Goal: Task Accomplishment & Management: Complete application form

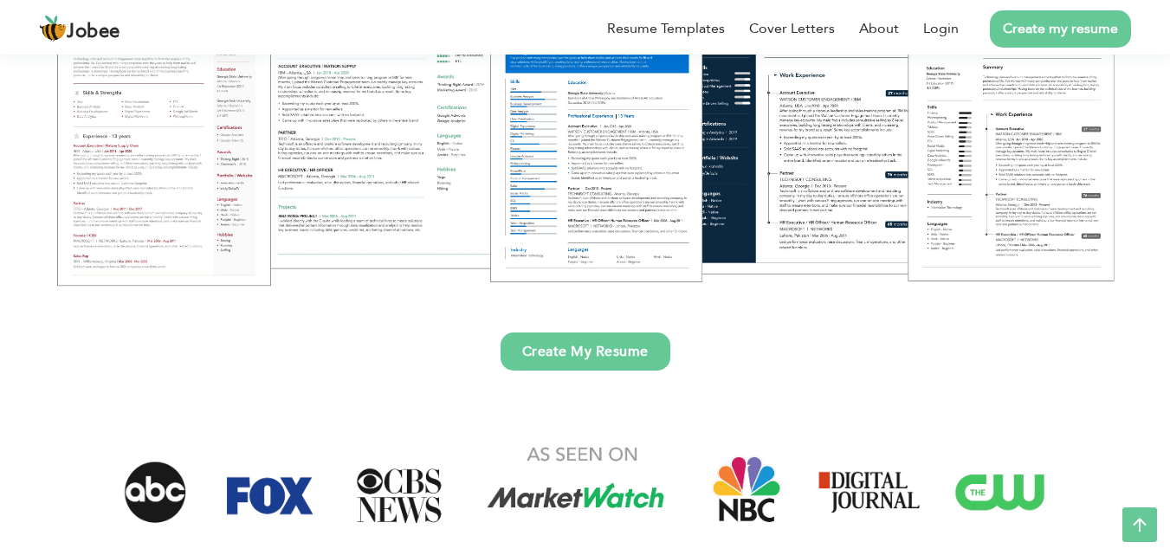
scroll to position [332, 0]
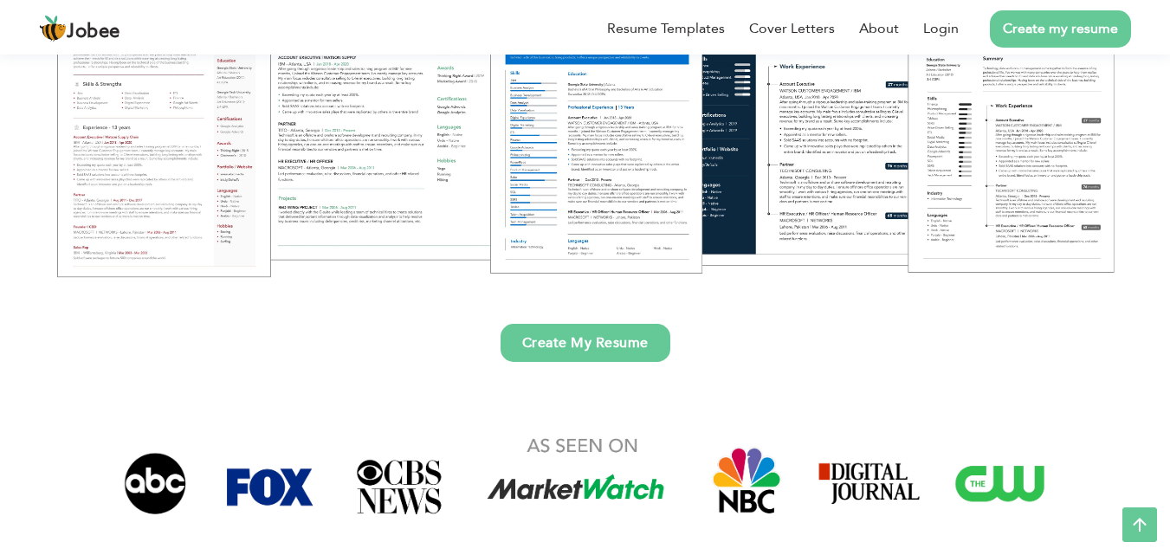
click at [612, 333] on link "Create My Resume" at bounding box center [586, 343] width 170 height 38
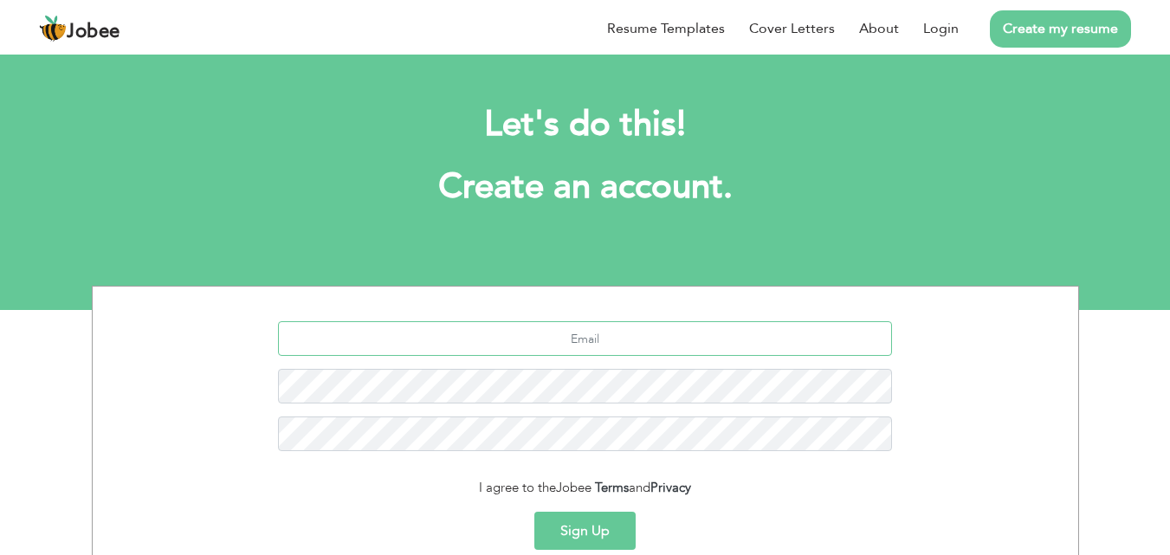
click at [608, 337] on input "text" at bounding box center [585, 338] width 614 height 35
type input "[EMAIL_ADDRESS][DOMAIN_NAME]"
click at [620, 525] on button "Sign Up" at bounding box center [584, 531] width 101 height 38
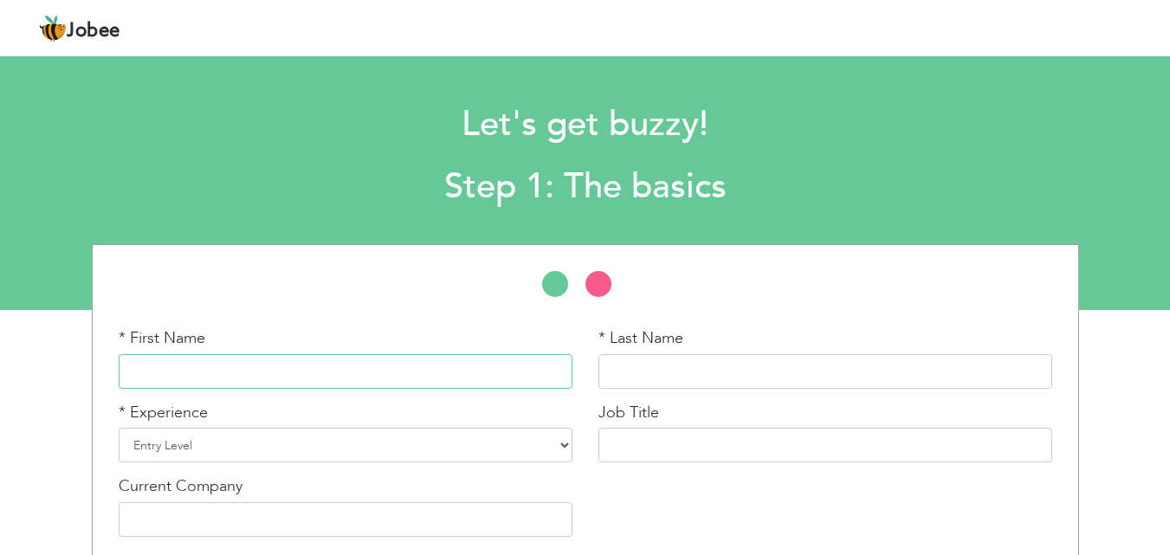
click at [353, 364] on input "text" at bounding box center [346, 371] width 454 height 35
type input "Hamza"
click at [677, 386] on input "text" at bounding box center [826, 371] width 454 height 35
type input "Sheikh"
click at [495, 437] on select "Entry Level Less than 1 Year 1 Year 2 Years 3 Years 4 Years 5 Years 6 Years 7 Y…" at bounding box center [346, 445] width 454 height 35
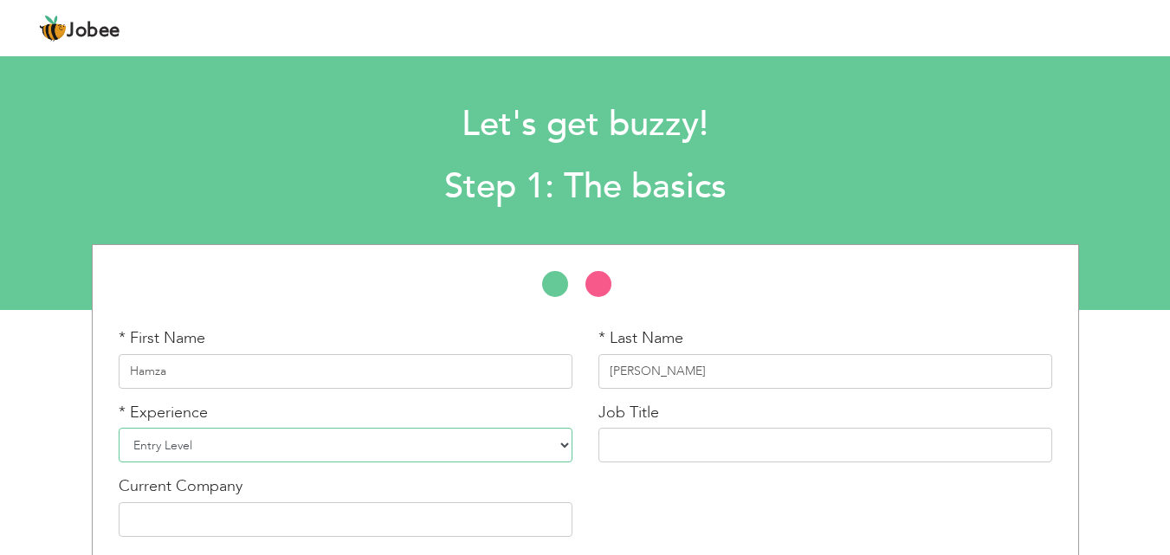
click at [119, 428] on select "Entry Level Less than 1 Year 1 Year 2 Years 3 Years 4 Years 5 Years 6 Years 7 Y…" at bounding box center [346, 445] width 454 height 35
click at [644, 447] on input "text" at bounding box center [826, 445] width 454 height 35
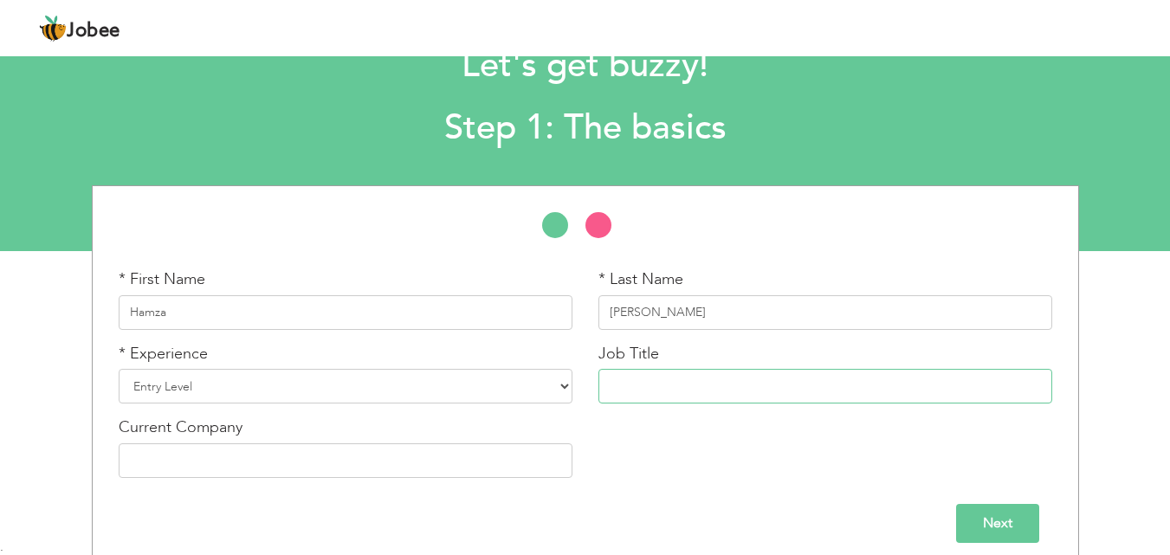
scroll to position [74, 0]
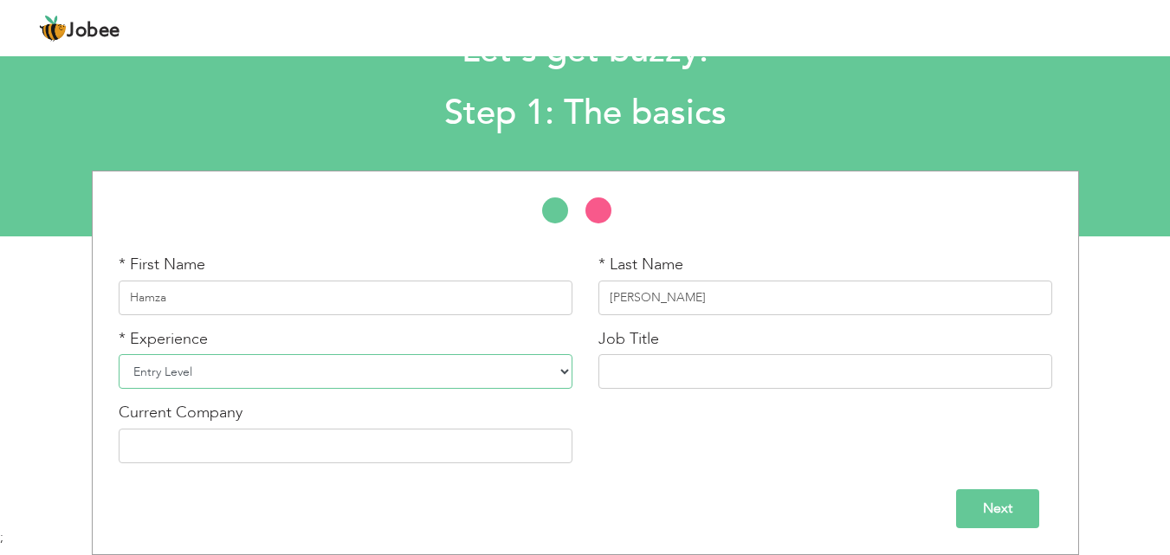
click at [501, 374] on select "Entry Level Less than 1 Year 1 Year 2 Years 3 Years 4 Years 5 Years 6 Years 7 Y…" at bounding box center [346, 371] width 454 height 35
select select "2"
click at [119, 354] on select "Entry Level Less than 1 Year 1 Year 2 Years 3 Years 4 Years 5 Years 6 Years 7 Y…" at bounding box center [346, 371] width 454 height 35
click at [753, 376] on input "text" at bounding box center [826, 371] width 454 height 35
click at [498, 441] on input "text" at bounding box center [346, 446] width 454 height 35
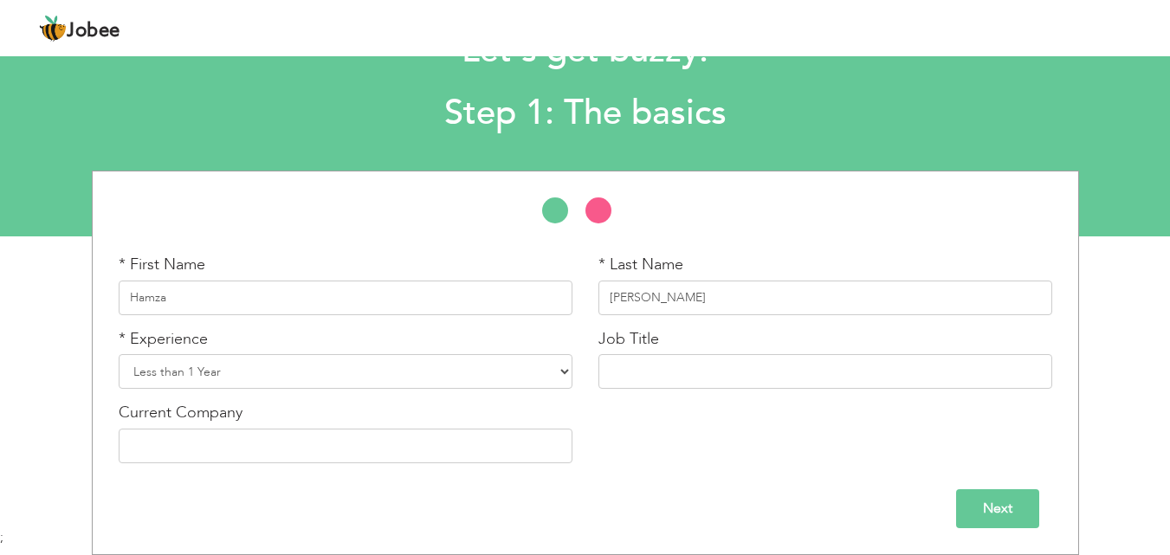
click at [1024, 525] on input "Next" at bounding box center [997, 508] width 83 height 39
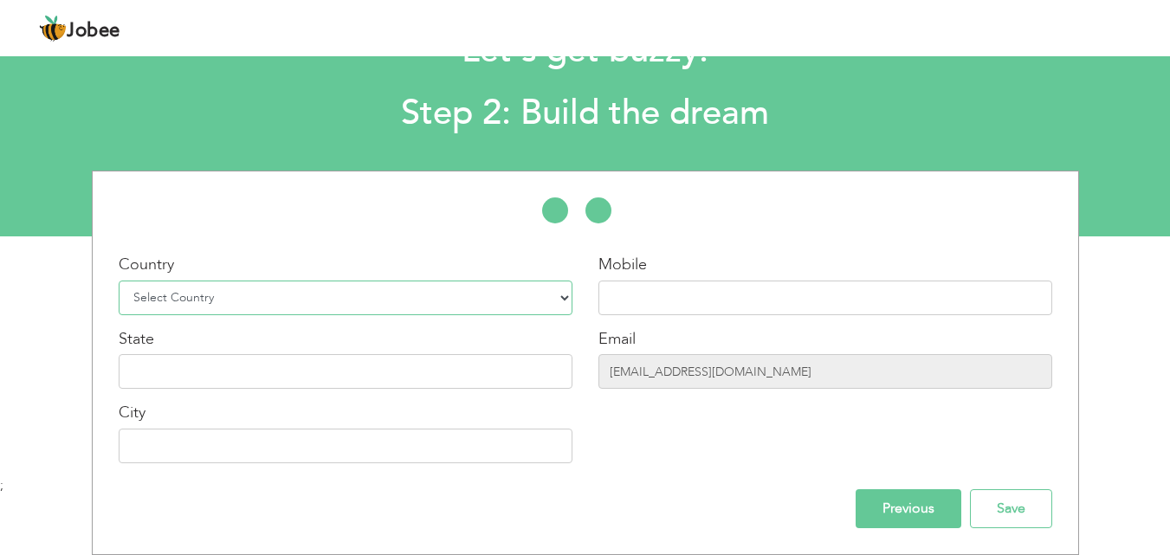
click at [469, 300] on select "Select Country Afghanistan Albania Algeria American Samoa Andorra Angola Anguil…" at bounding box center [346, 298] width 454 height 35
click at [394, 295] on select "Select Country Afghanistan Albania Algeria American Samoa Andorra Angola Anguil…" at bounding box center [346, 298] width 454 height 35
select select "166"
click at [119, 281] on select "Select Country Afghanistan Albania Algeria American Samoa Andorra Angola Anguil…" at bounding box center [346, 298] width 454 height 35
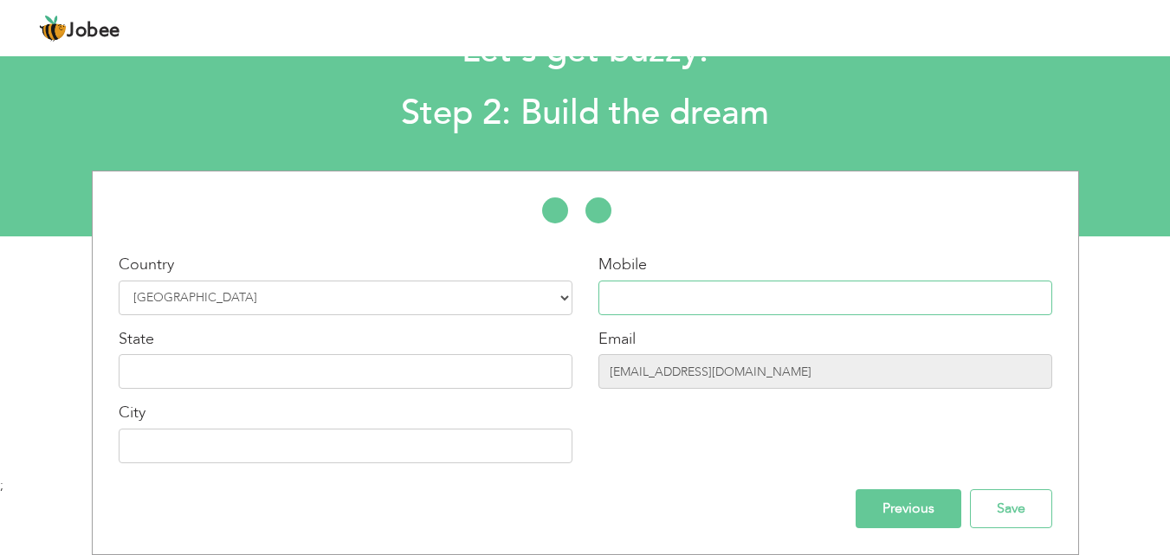
click at [680, 305] on input "text" at bounding box center [826, 298] width 454 height 35
type input "03179922570"
click at [485, 379] on input "text" at bounding box center [346, 371] width 454 height 35
type input "punjab"
click at [469, 453] on input "text" at bounding box center [346, 446] width 454 height 35
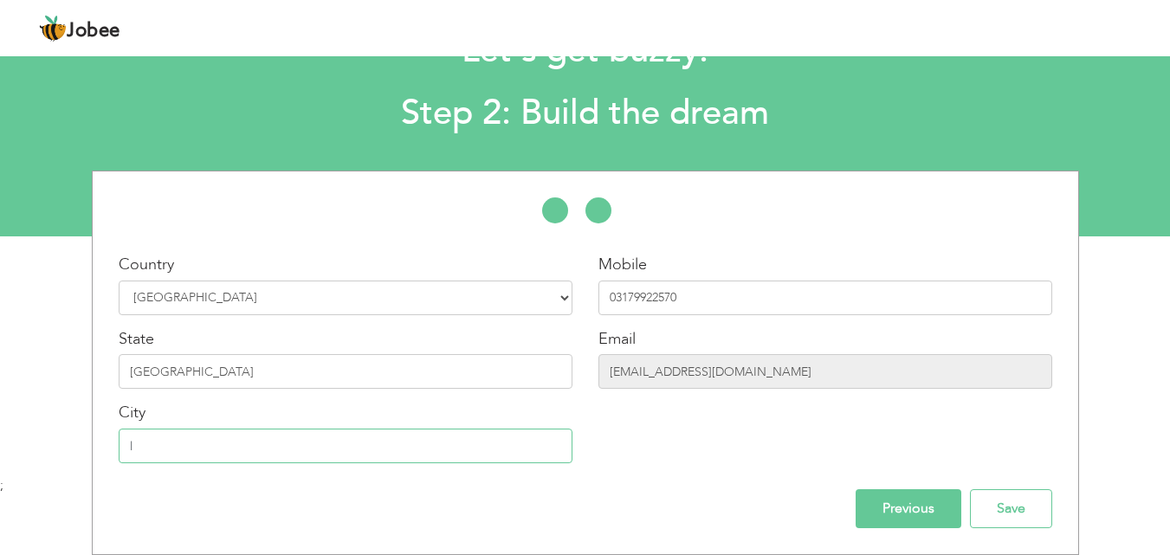
type input "Lahore"
click at [997, 513] on input "Save" at bounding box center [1011, 508] width 82 height 39
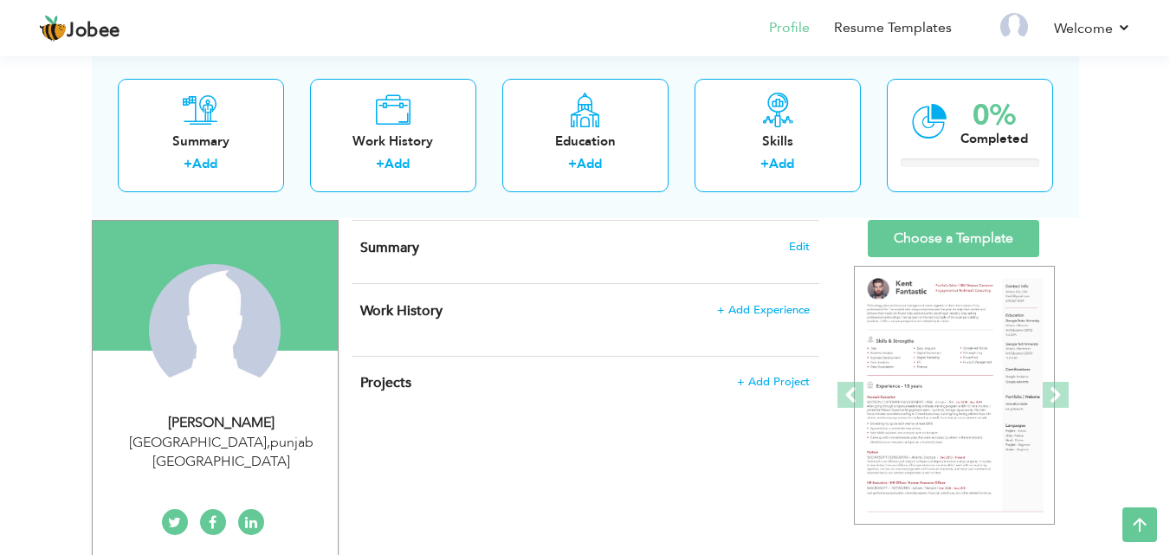
scroll to position [104, 0]
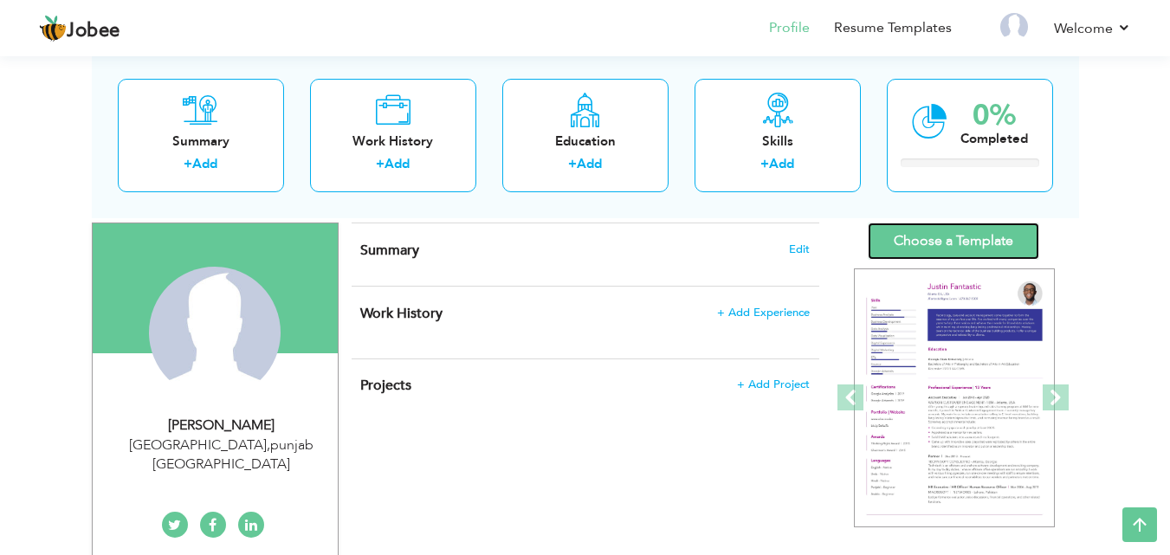
click at [1002, 249] on link "Choose a Template" at bounding box center [954, 241] width 172 height 37
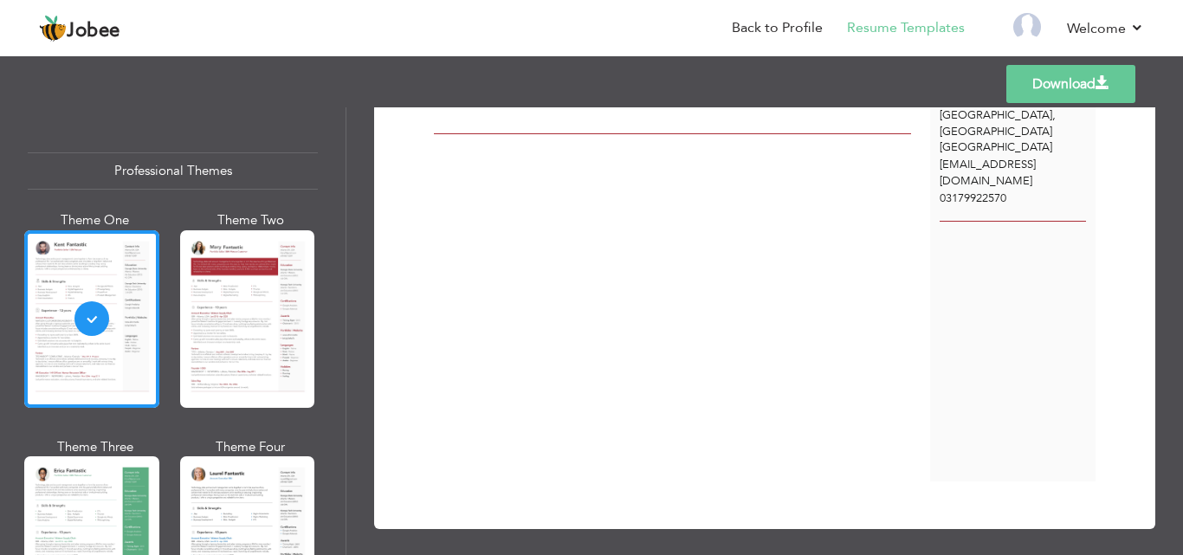
scroll to position [98, 0]
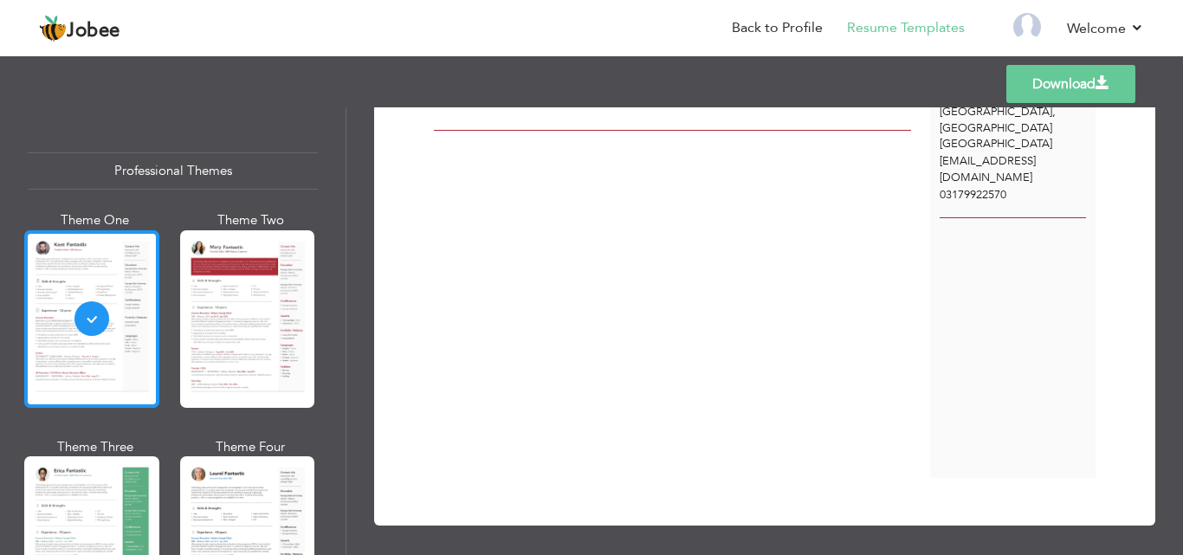
click at [79, 289] on div at bounding box center [91, 319] width 135 height 178
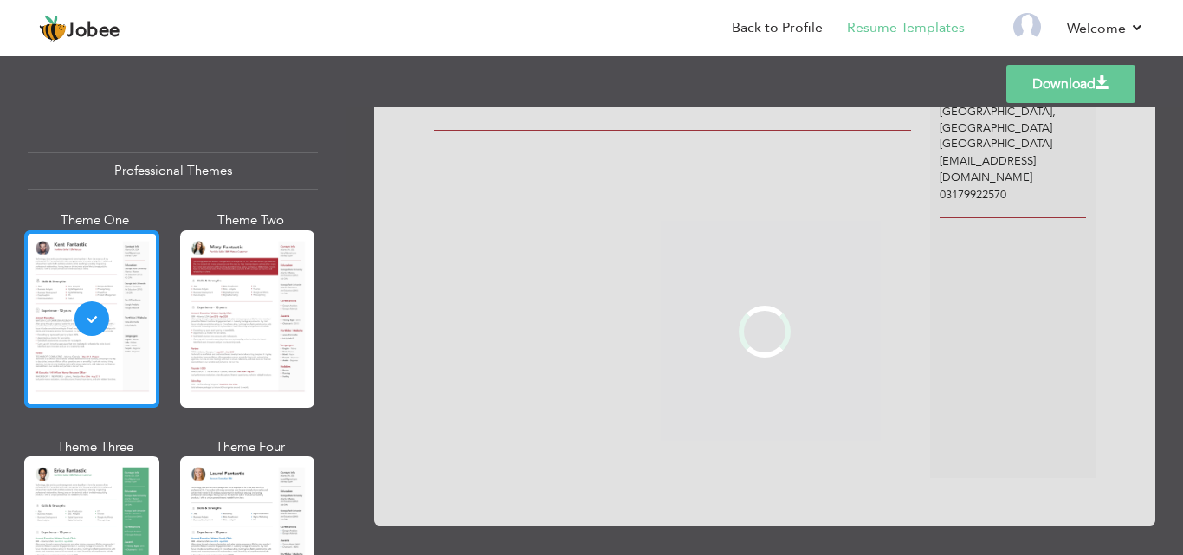
scroll to position [0, 0]
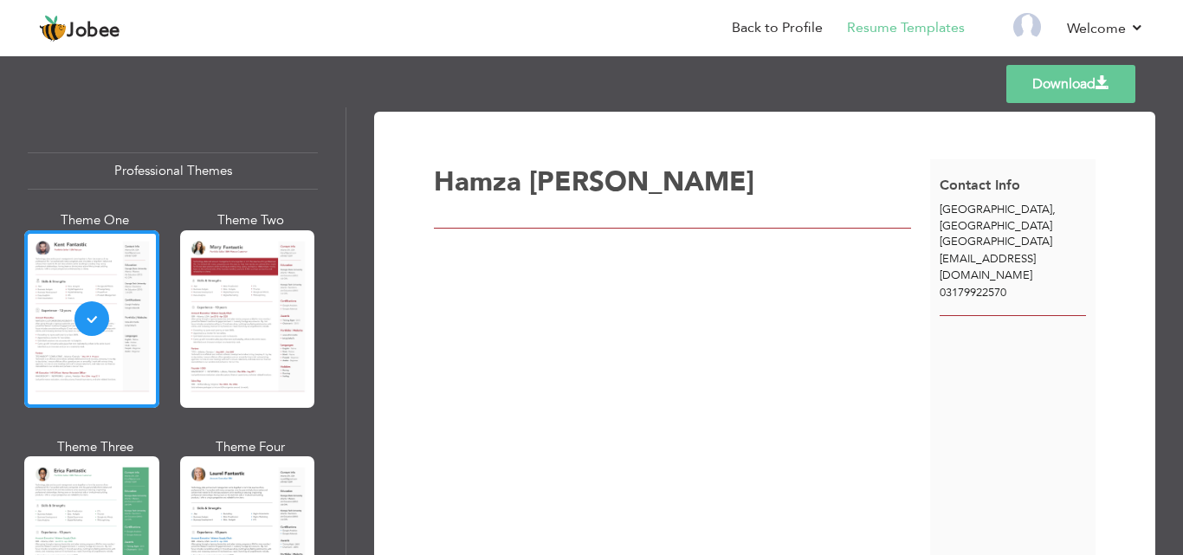
click at [226, 297] on div at bounding box center [247, 319] width 135 height 178
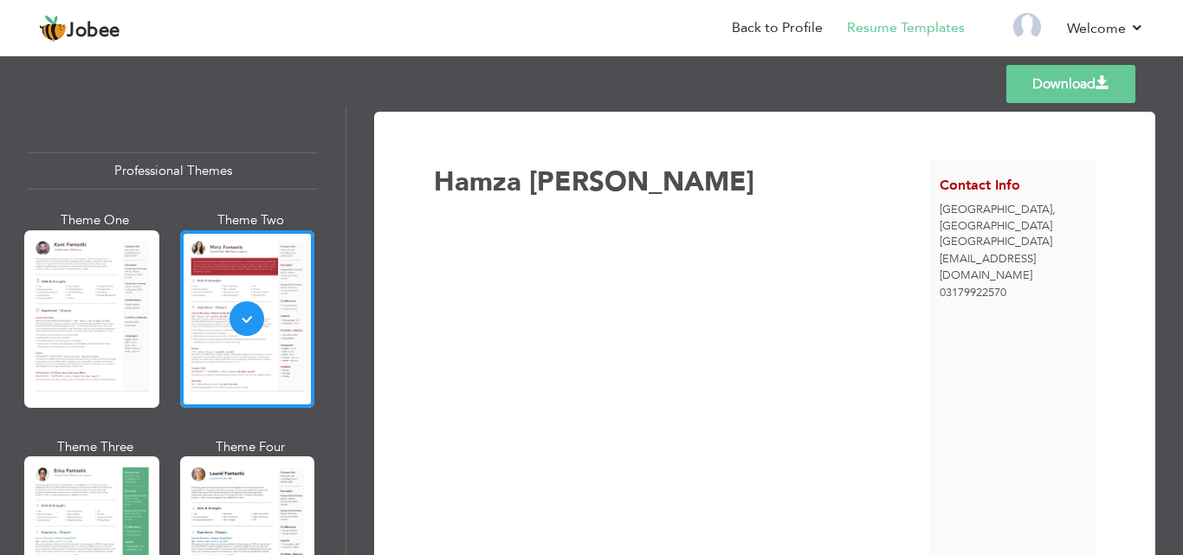
drag, startPoint x: 346, startPoint y: 137, endPoint x: 346, endPoint y: 159, distance: 22.5
click at [346, 159] on div "Professional Themes Theme One Theme Two Theme Three Theme Four Theme Five" at bounding box center [173, 331] width 346 height 448
drag, startPoint x: 345, startPoint y: 146, endPoint x: 342, endPoint y: 165, distance: 18.4
click at [342, 165] on div "Professional Themes Theme One Theme Two Theme Three Theme Four Theme Five" at bounding box center [173, 331] width 346 height 448
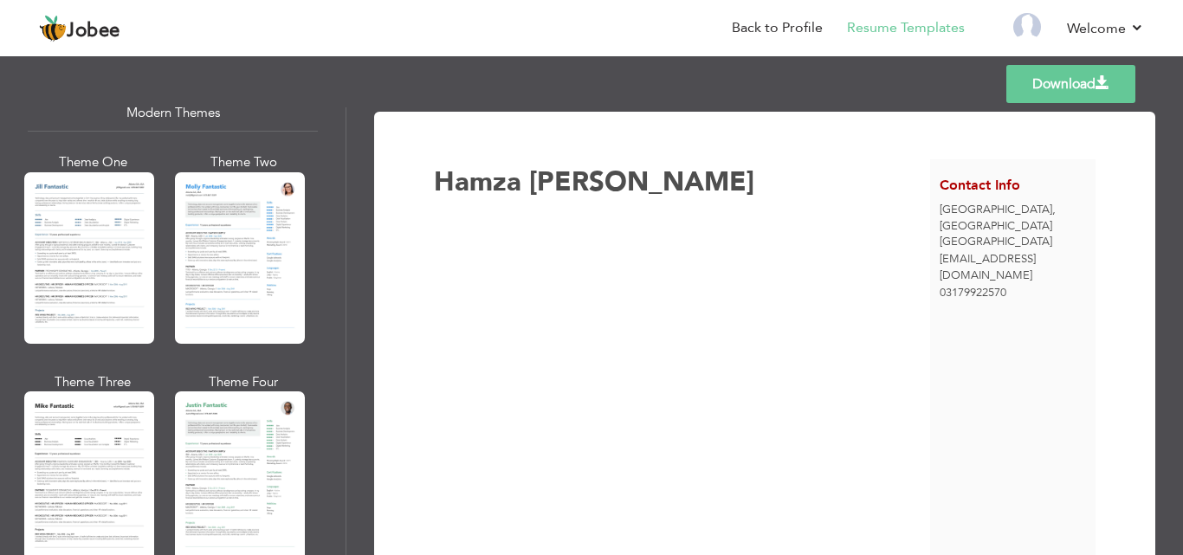
scroll to position [767, 0]
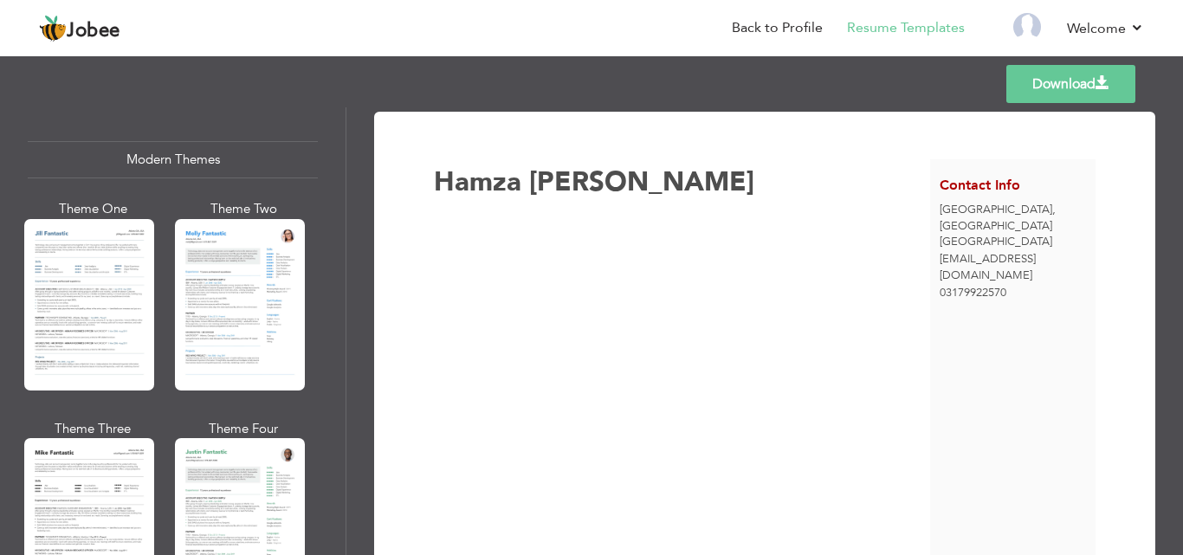
drag, startPoint x: 340, startPoint y: 243, endPoint x: 297, endPoint y: 165, distance: 89.9
click at [343, 211] on div "Professional Themes Theme One Theme Two Theme Three Theme Six" at bounding box center [173, 331] width 346 height 448
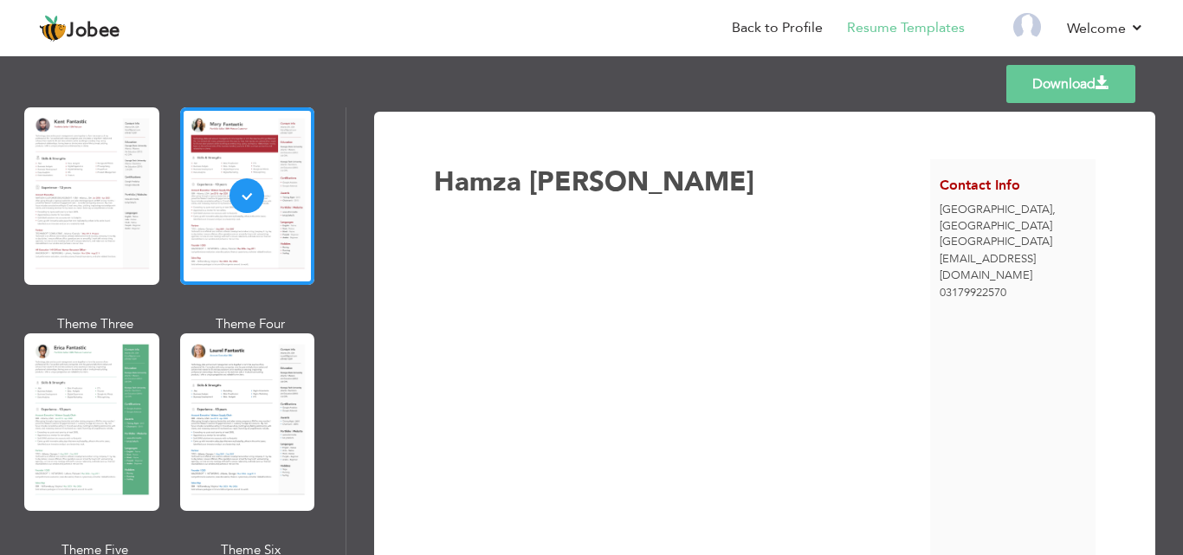
scroll to position [110, 0]
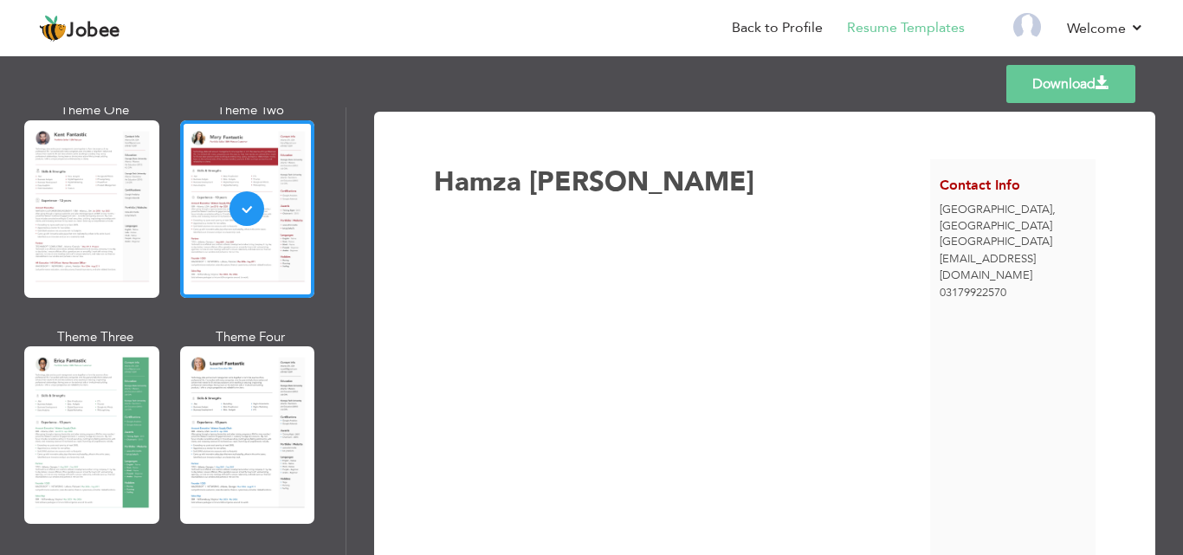
click at [657, 259] on div "Hamza Sheikh" at bounding box center [682, 367] width 496 height 417
click at [903, 29] on link "Resume Templates" at bounding box center [906, 28] width 118 height 20
click at [1076, 81] on link "Download" at bounding box center [1071, 84] width 129 height 38
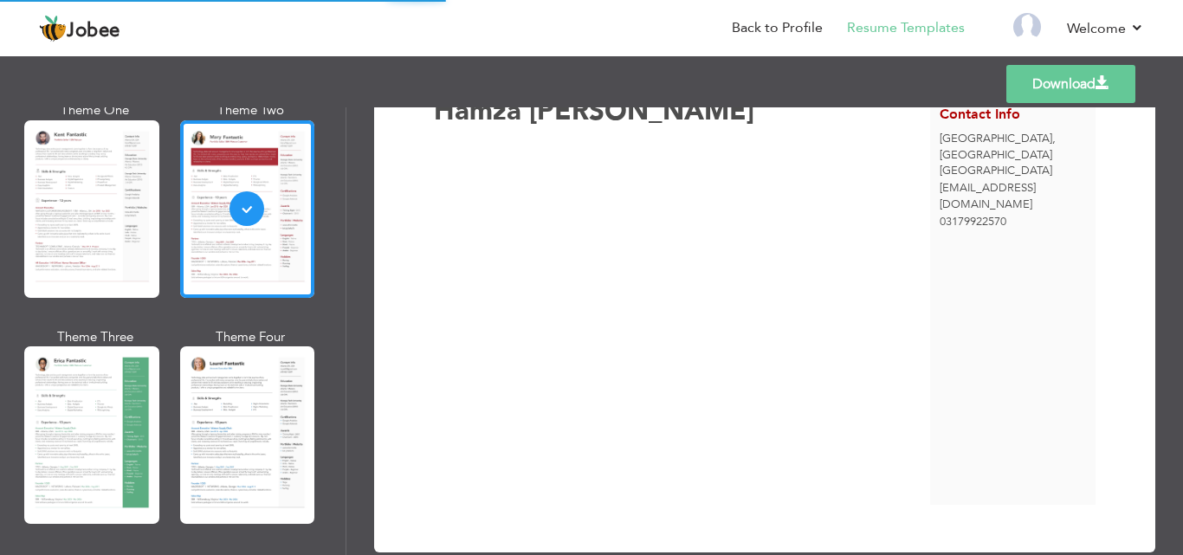
scroll to position [0, 0]
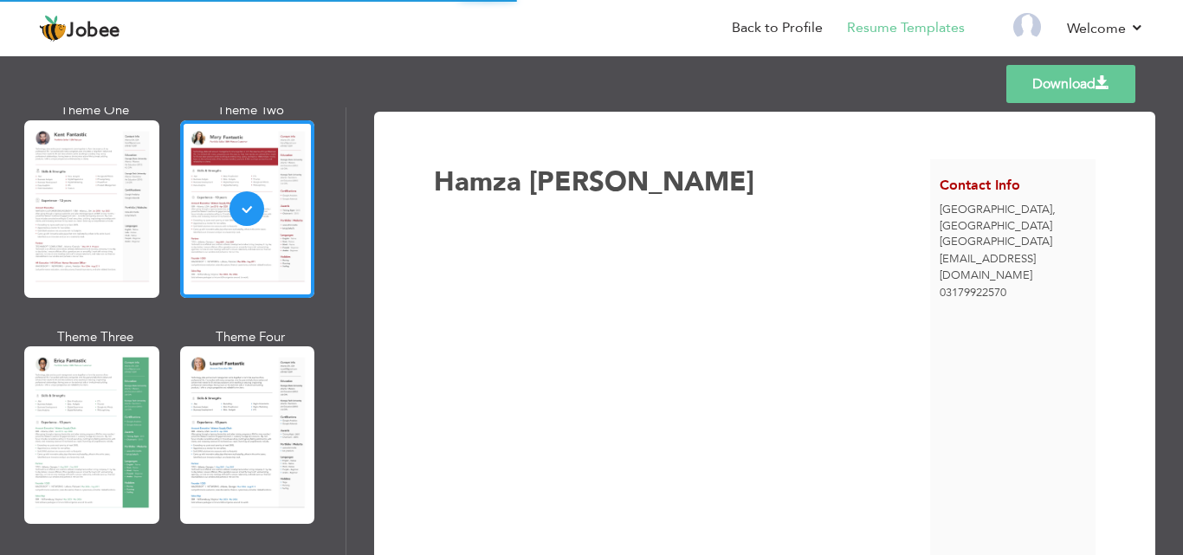
click at [1058, 81] on link "Download" at bounding box center [1071, 84] width 129 height 38
click at [434, 251] on div "Hamza Sheikh" at bounding box center [682, 367] width 496 height 417
click at [1027, 33] on img at bounding box center [1027, 27] width 28 height 28
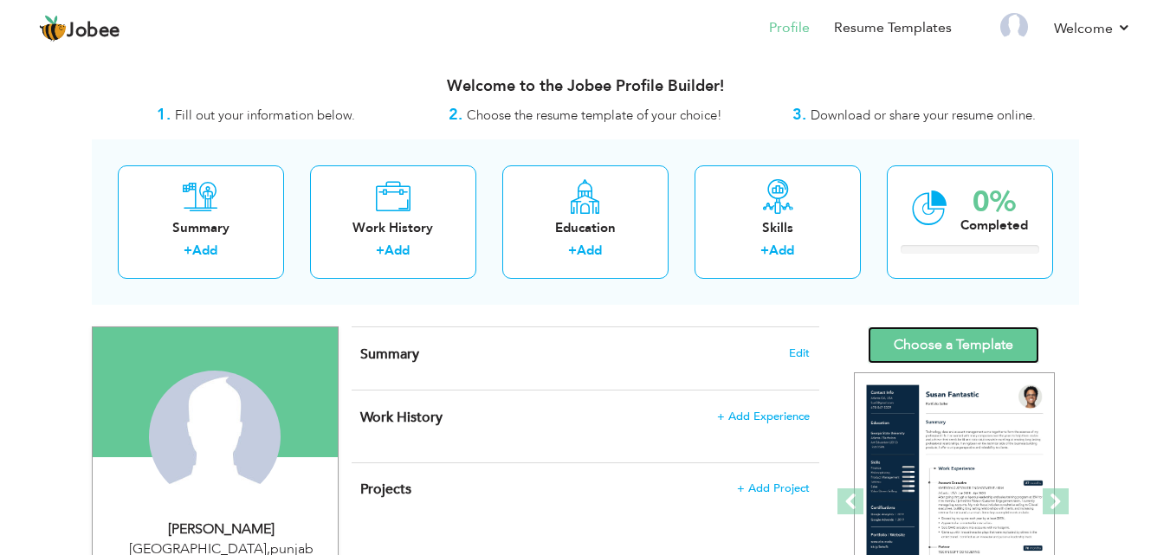
click at [960, 348] on link "Choose a Template" at bounding box center [954, 345] width 172 height 37
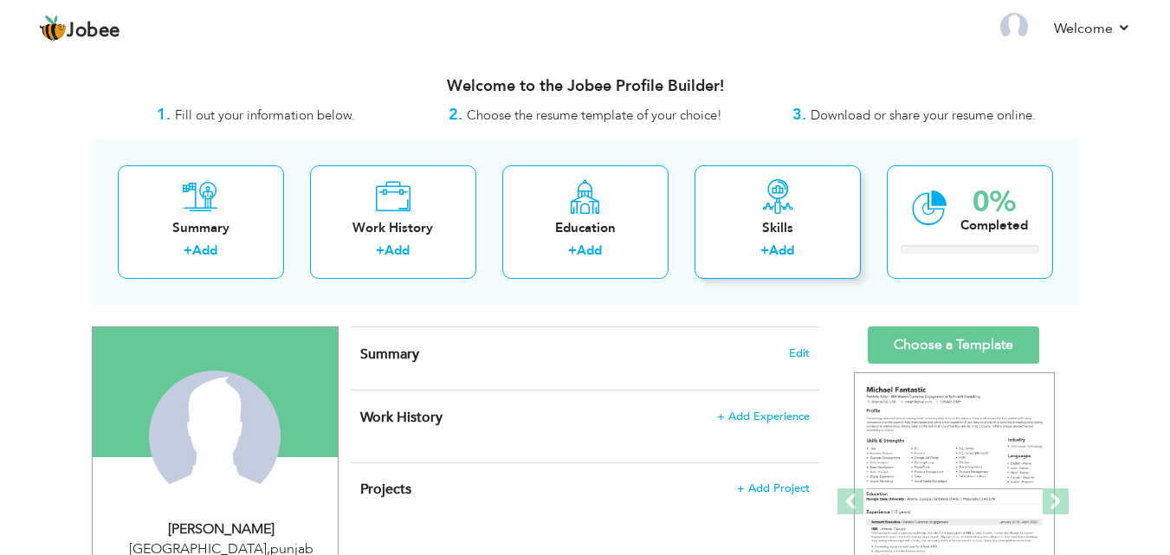
click at [764, 249] on label "+" at bounding box center [765, 251] width 9 height 18
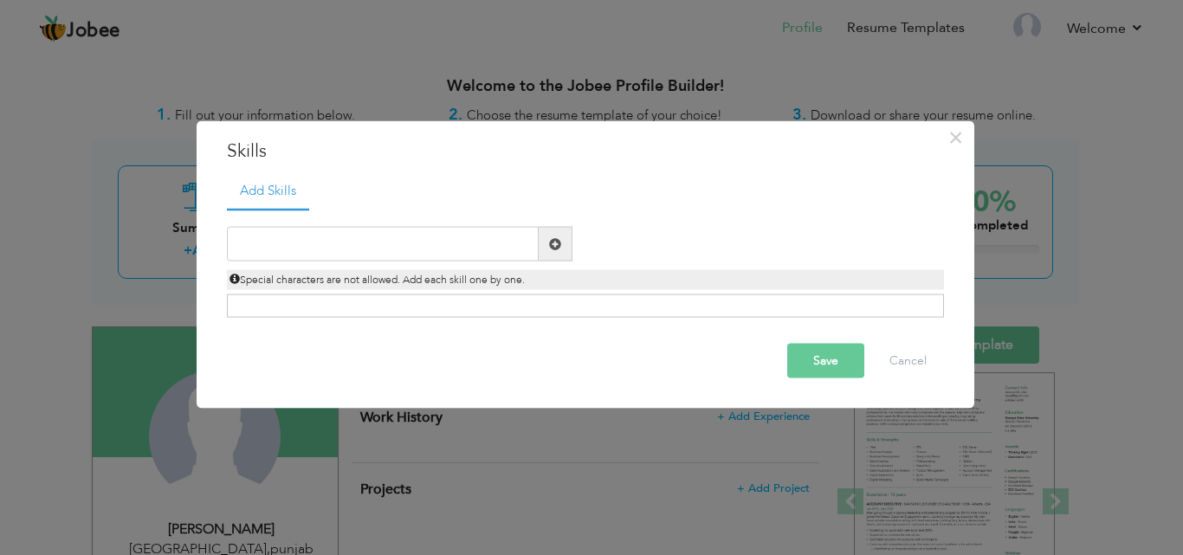
click at [829, 77] on div "× Skills Add Skills Duplicate entry Already Exist Save Cancel" at bounding box center [591, 277] width 1183 height 555
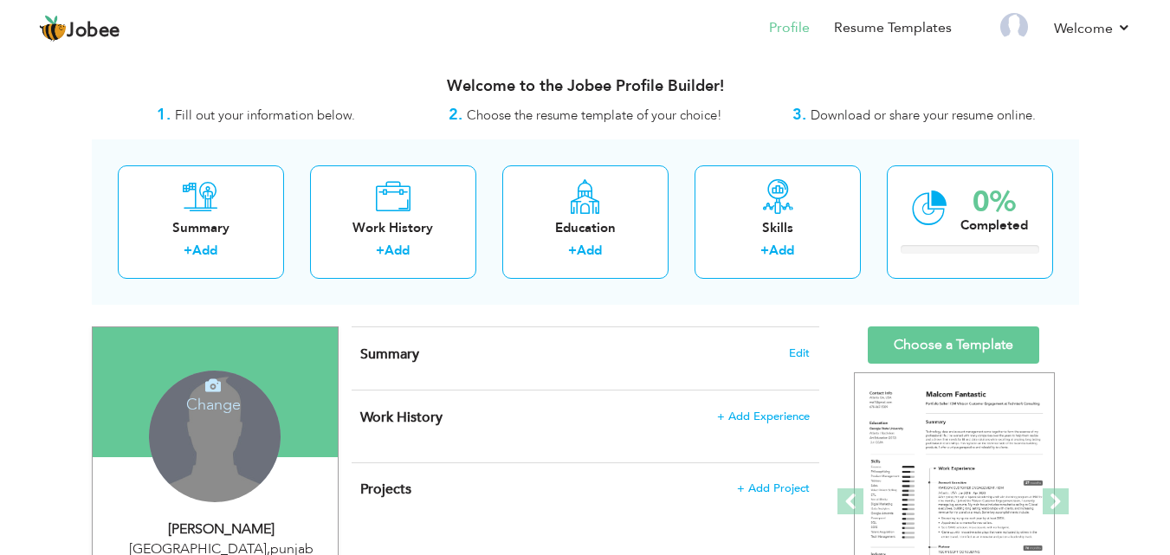
click at [217, 448] on div "Change Remove" at bounding box center [215, 437] width 132 height 132
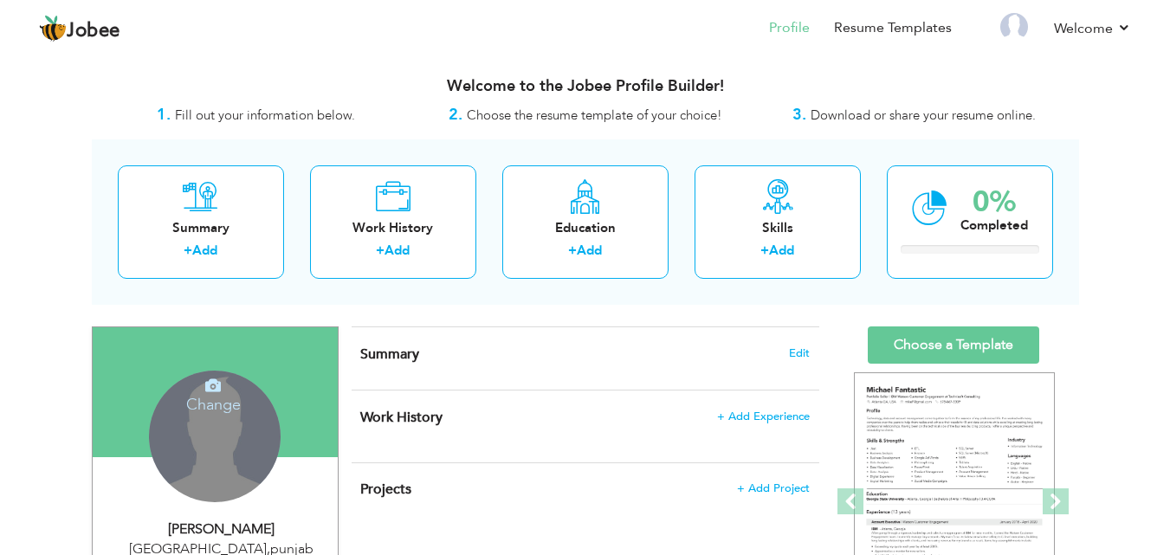
click at [211, 400] on h4 "Change" at bounding box center [214, 393] width 124 height 42
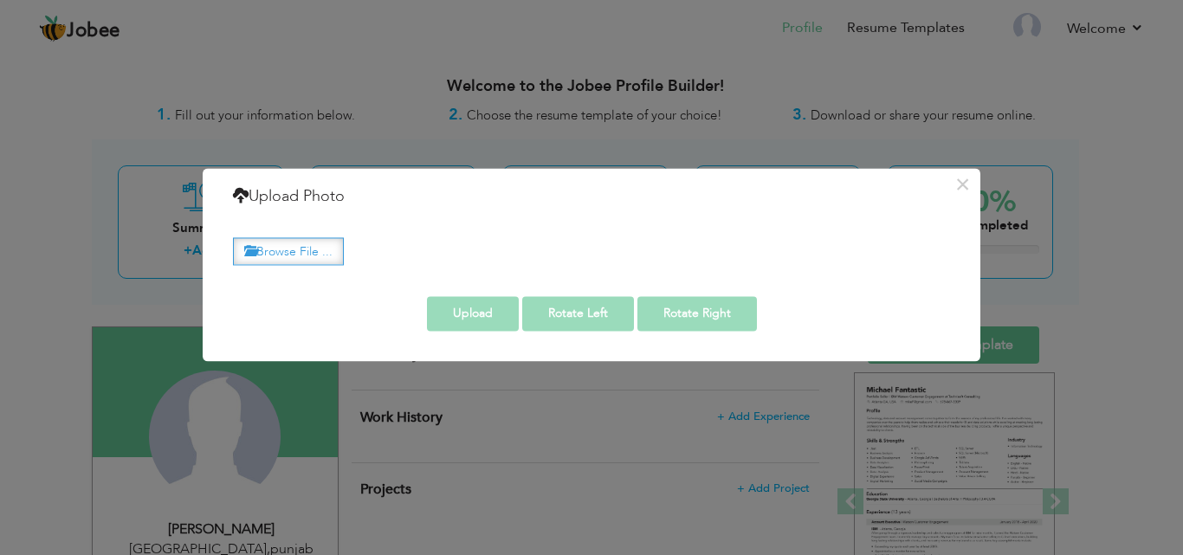
click at [323, 247] on label "Browse File ..." at bounding box center [288, 251] width 111 height 27
click at [0, 0] on input "Browse File ..." at bounding box center [0, 0] width 0 height 0
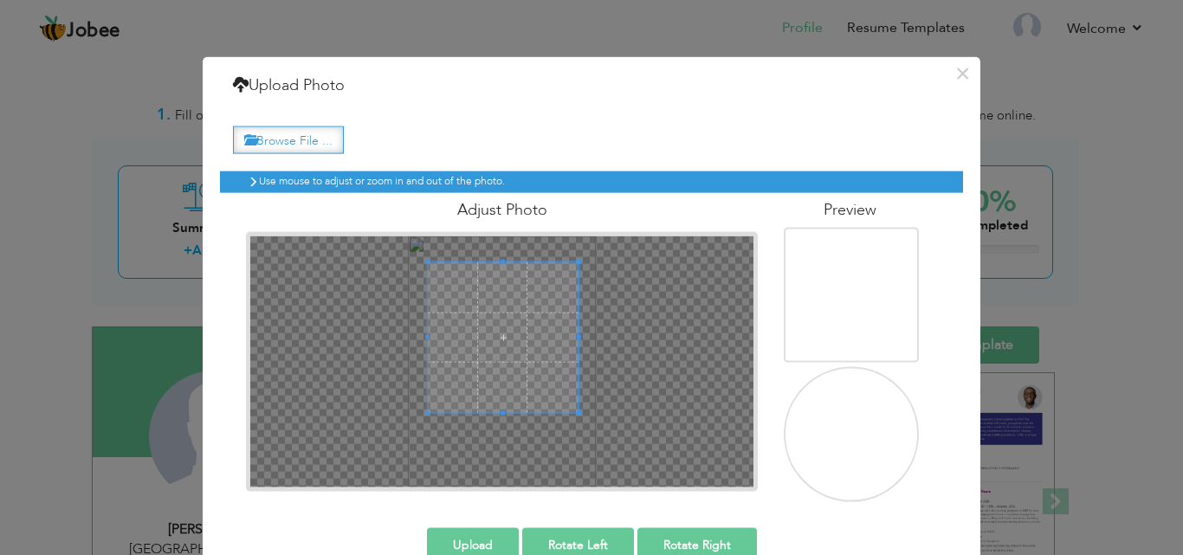
click at [456, 288] on span at bounding box center [503, 337] width 151 height 151
click at [482, 539] on button "Upload" at bounding box center [473, 545] width 92 height 35
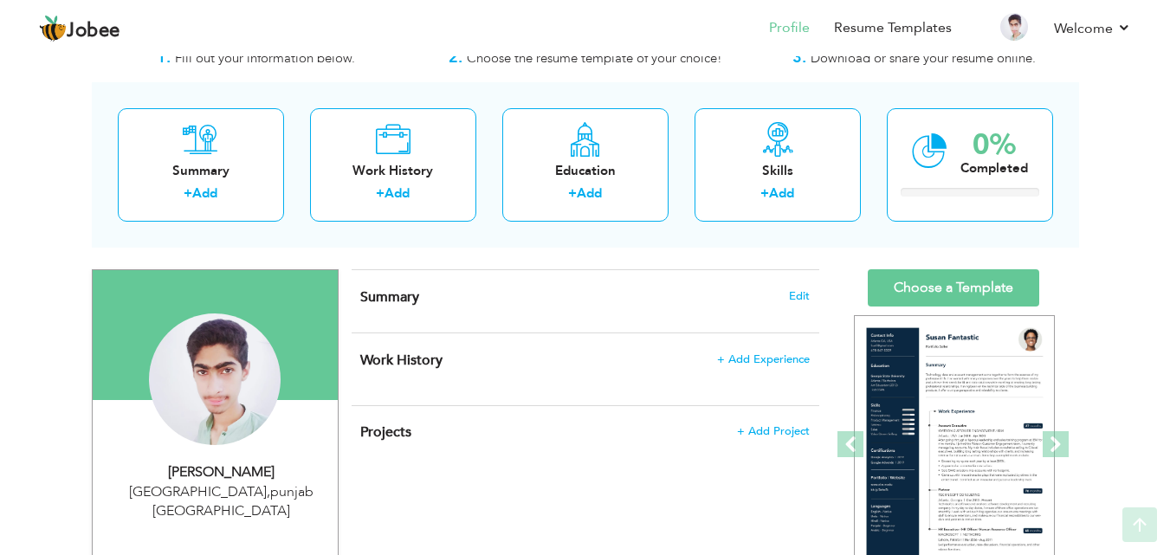
scroll to position [53, 0]
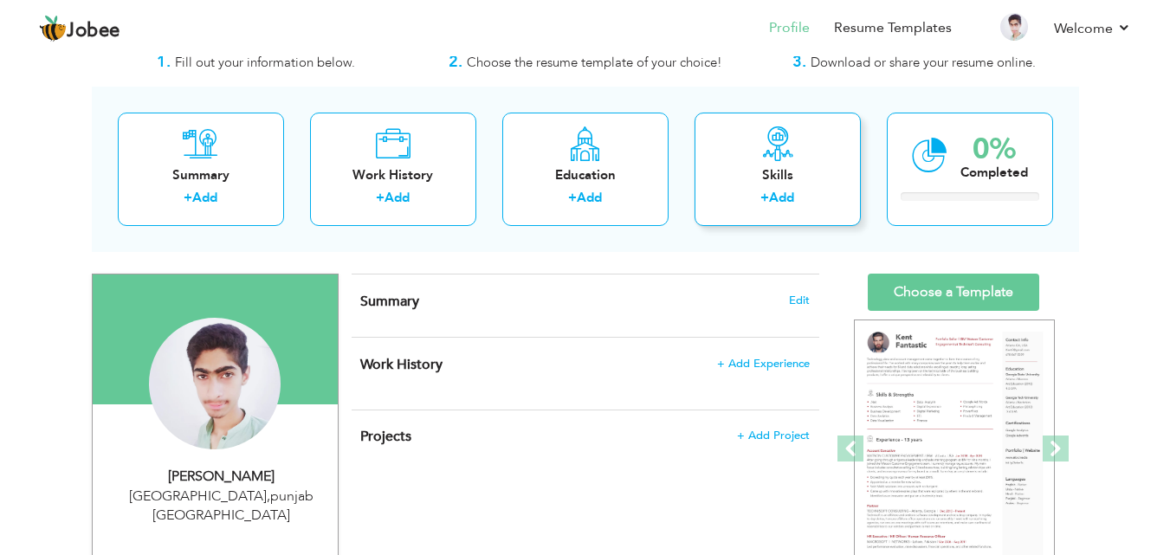
click at [815, 192] on div "+ Add" at bounding box center [778, 200] width 139 height 23
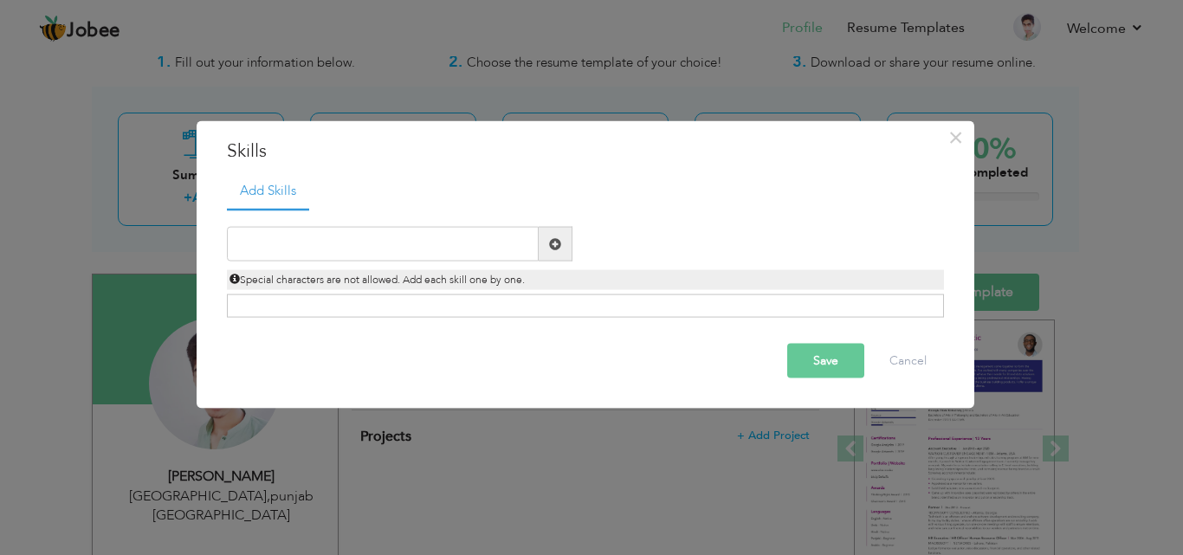
click at [555, 240] on span at bounding box center [555, 243] width 12 height 12
click at [424, 243] on input "text" at bounding box center [383, 244] width 312 height 35
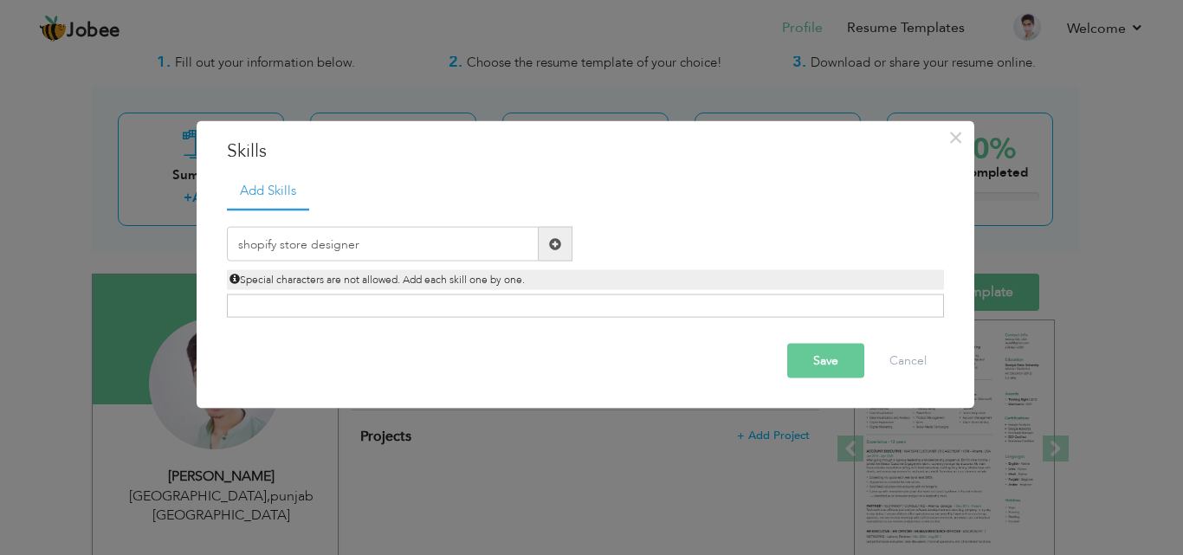
drag, startPoint x: 327, startPoint y: 239, endPoint x: 606, endPoint y: 307, distance: 287.0
click at [606, 307] on div "Click on , to mark skill as primary." at bounding box center [585, 306] width 717 height 23
click at [316, 243] on input "shopify store designer" at bounding box center [383, 244] width 312 height 35
click at [284, 243] on input "shopify store Designer" at bounding box center [383, 244] width 312 height 35
click at [244, 246] on input "shopify Store Designer" at bounding box center [383, 244] width 312 height 35
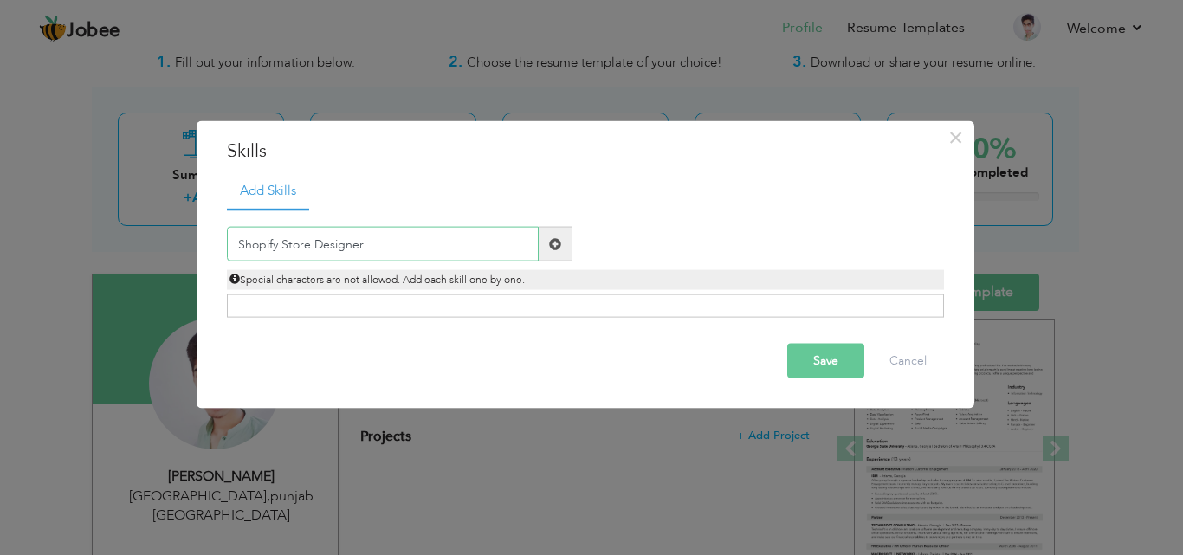
type input "Shopify Store Designer"
click at [553, 243] on span at bounding box center [555, 243] width 12 height 12
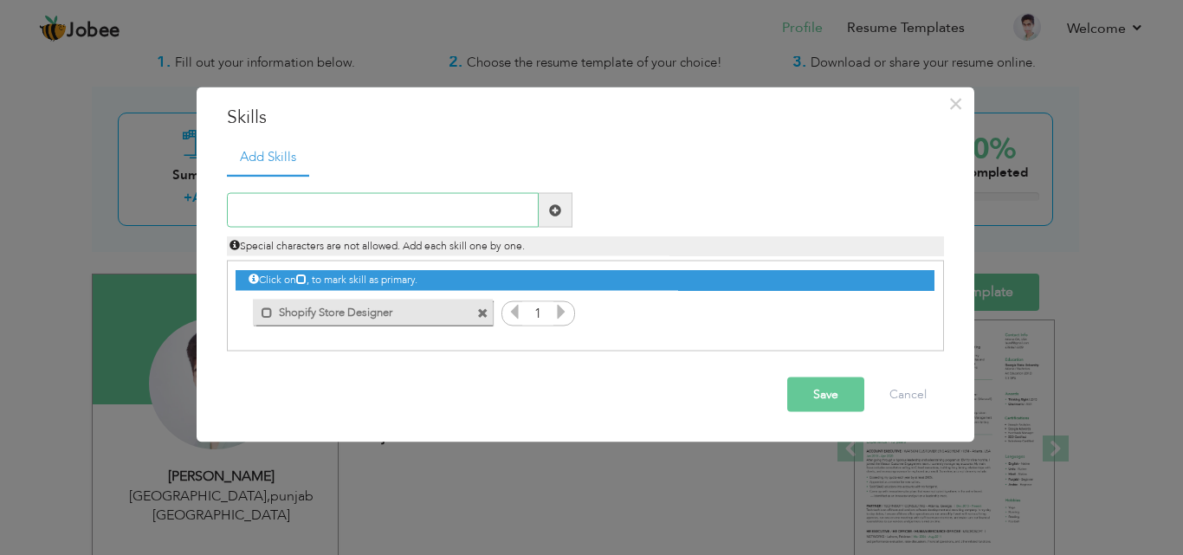
click at [317, 203] on input "text" at bounding box center [383, 210] width 312 height 35
type input "t"
type input "Thumbnail Designer"
click at [808, 392] on button "Save" at bounding box center [825, 395] width 77 height 35
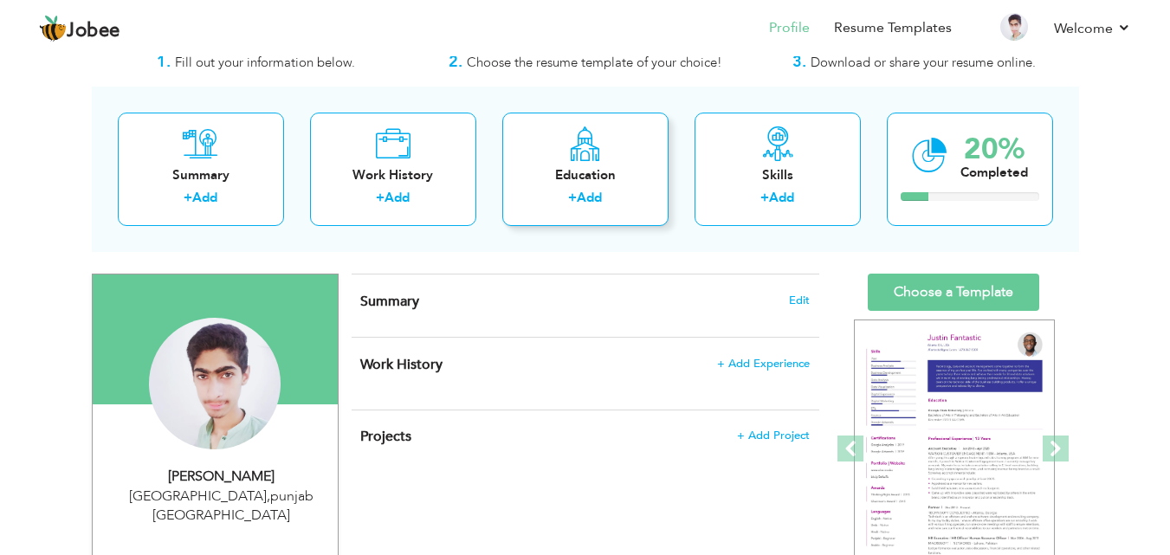
click at [602, 195] on link "Add" at bounding box center [589, 197] width 25 height 17
radio input "true"
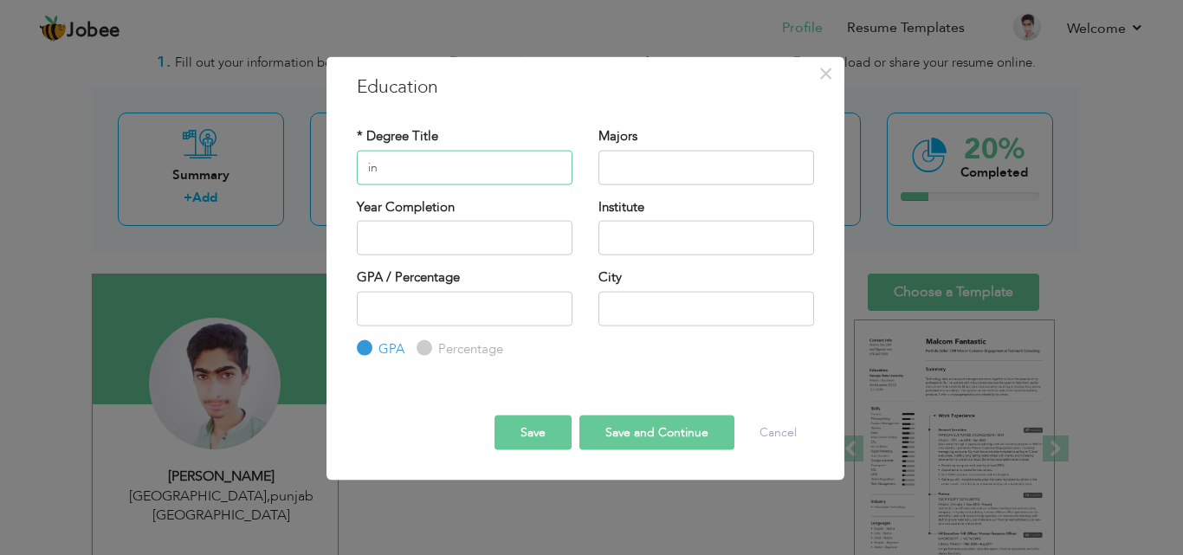
type input "i"
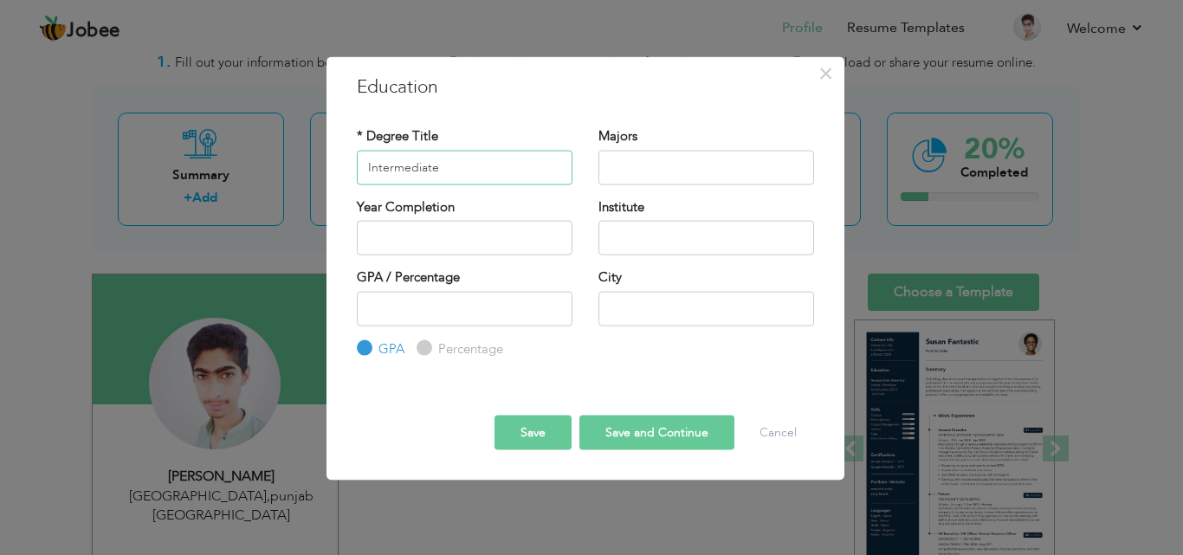
type input "Intermediate"
click at [599, 163] on input "text" at bounding box center [707, 167] width 216 height 35
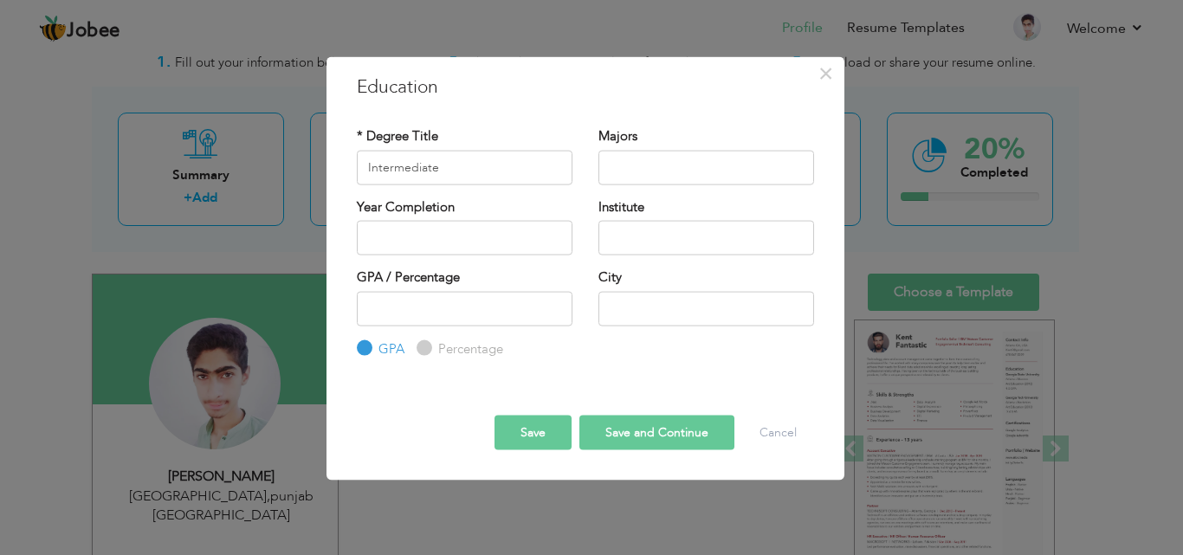
click at [601, 442] on button "Save and Continue" at bounding box center [657, 433] width 155 height 35
click at [1077, 308] on div "× Education * Degree Title Majors Year Completion Institute GPA" at bounding box center [591, 277] width 1183 height 555
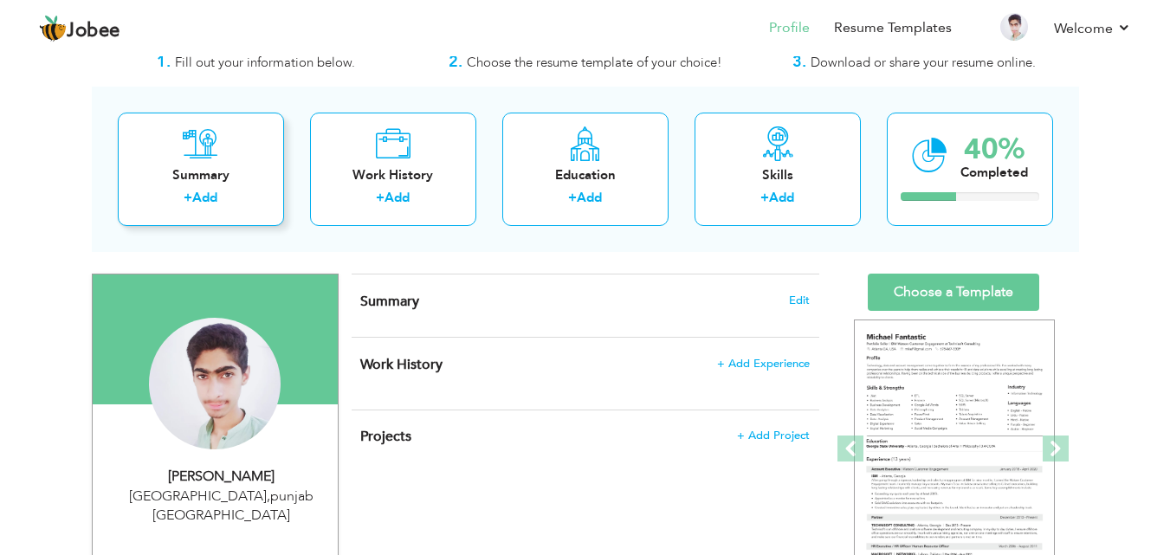
click at [226, 177] on div "Summary" at bounding box center [201, 175] width 139 height 18
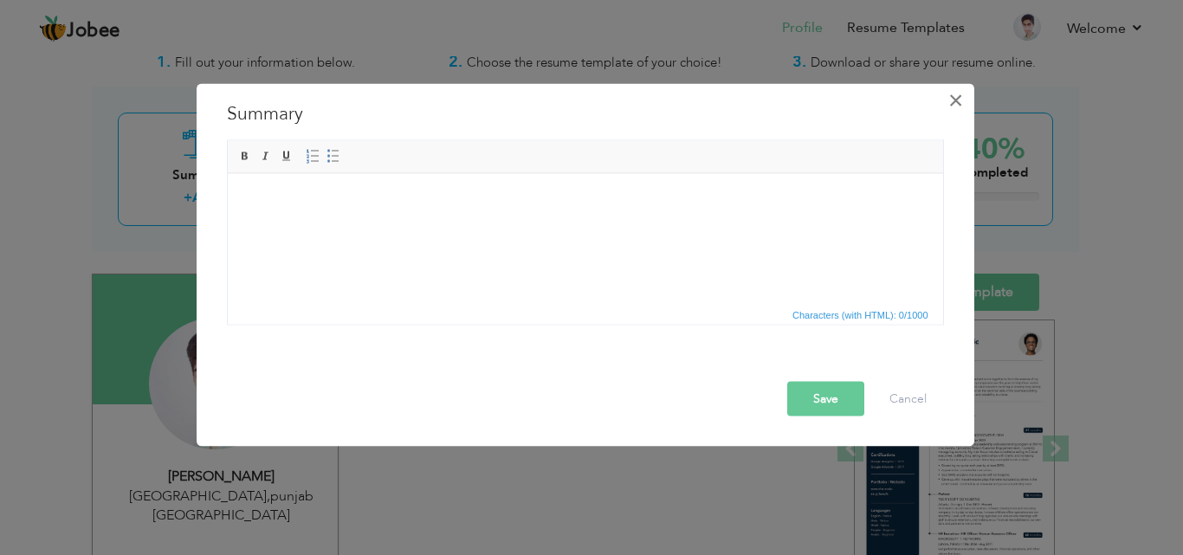
click at [955, 97] on span "×" at bounding box center [956, 99] width 15 height 31
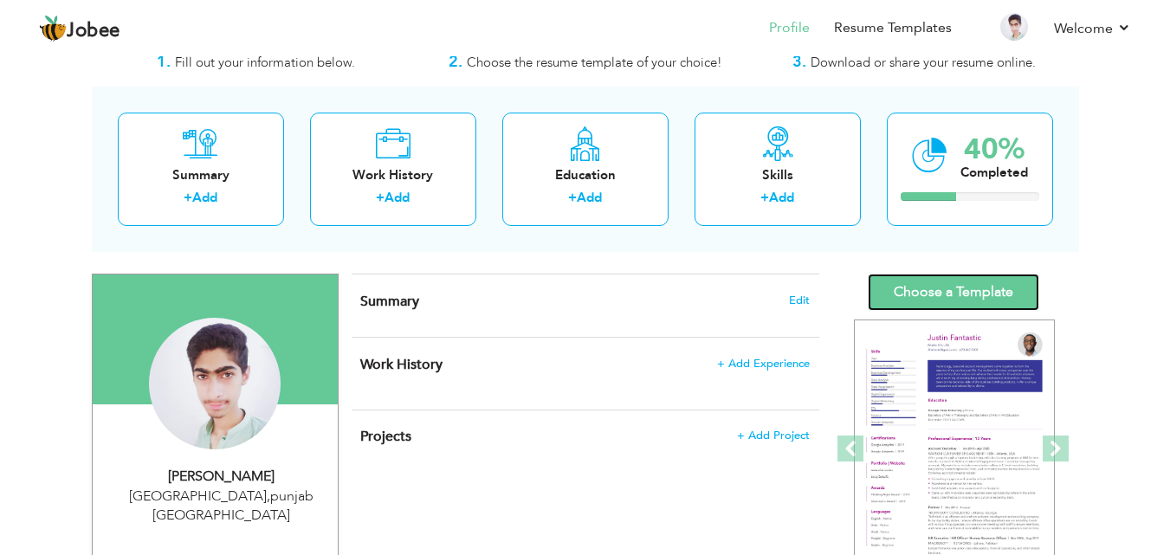
click at [955, 288] on link "Choose a Template" at bounding box center [954, 292] width 172 height 37
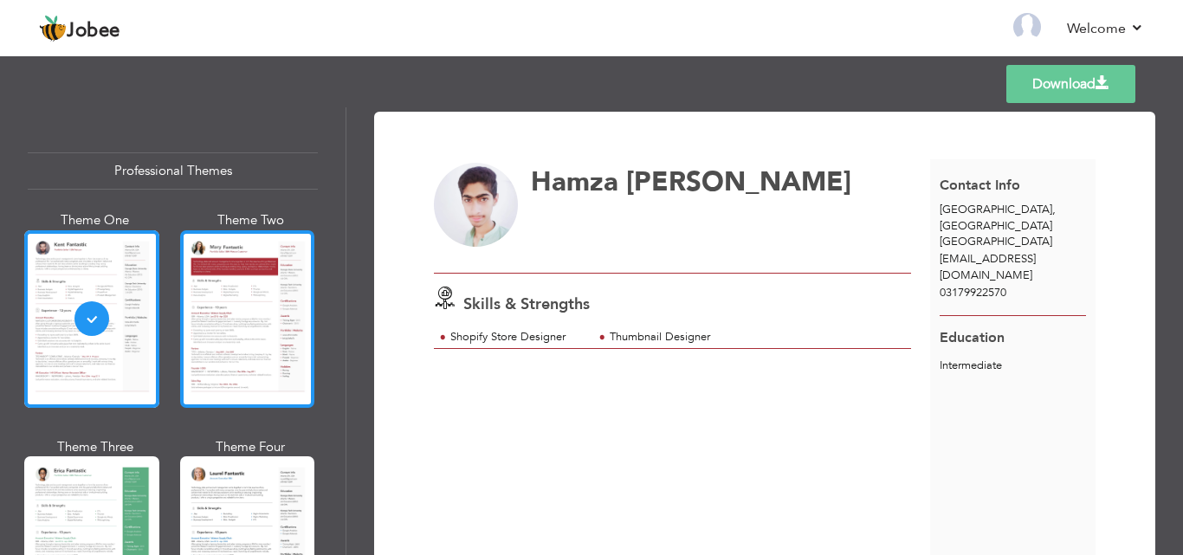
click at [266, 288] on div at bounding box center [247, 319] width 135 height 178
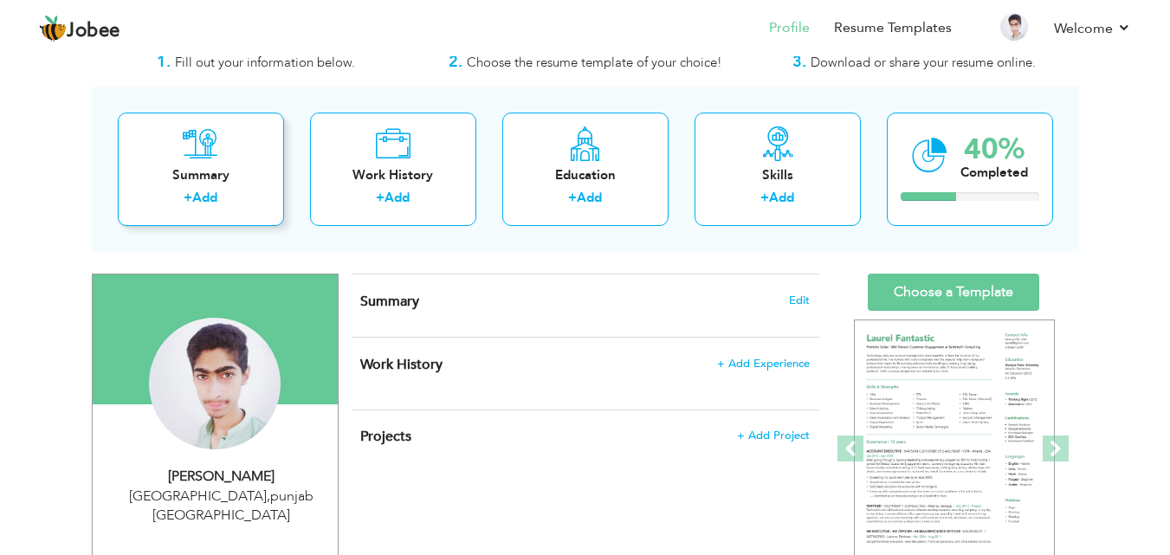
click at [217, 184] on div "Summary" at bounding box center [201, 175] width 139 height 18
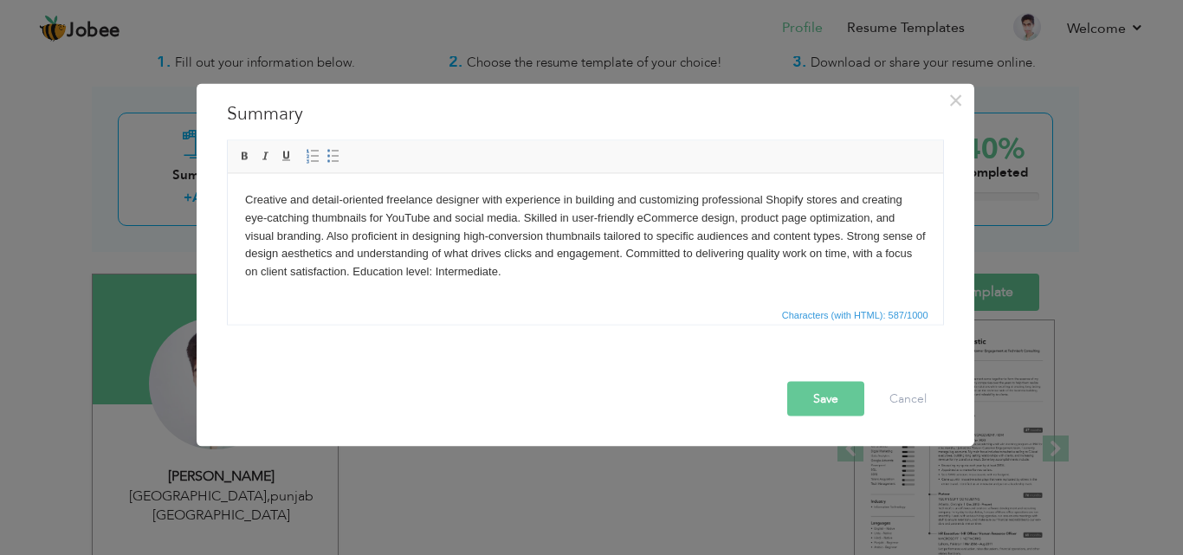
click at [845, 406] on button "Save" at bounding box center [825, 398] width 77 height 35
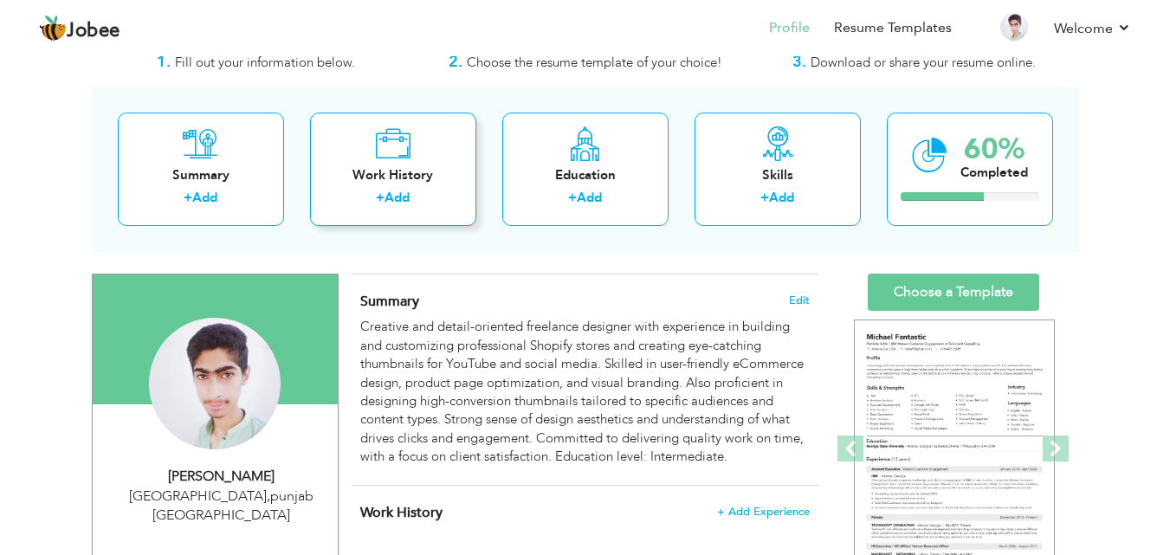
click at [398, 191] on link "Add" at bounding box center [397, 197] width 25 height 17
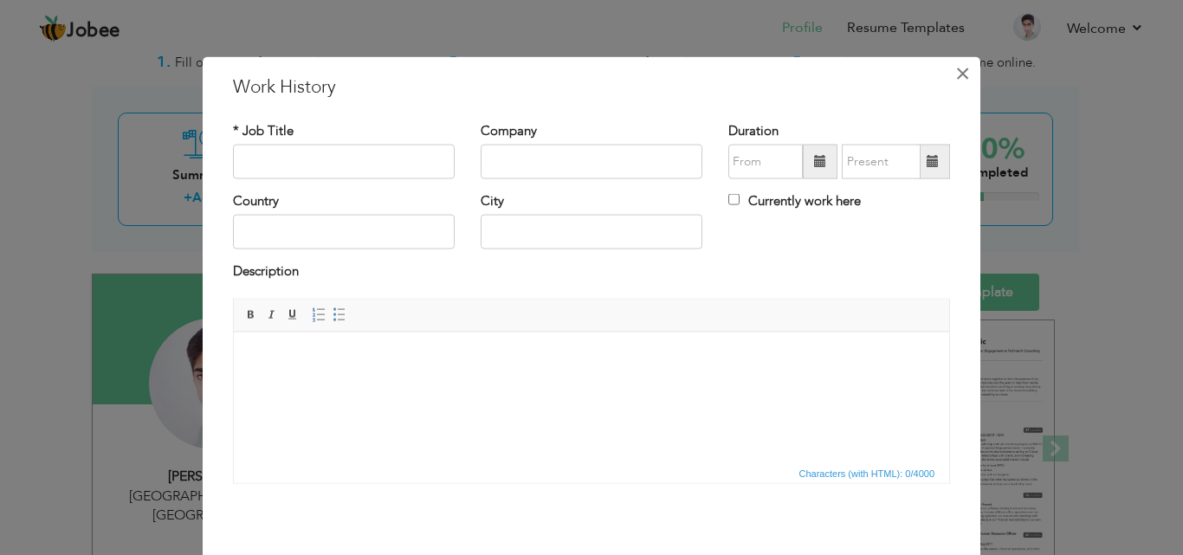
click at [955, 78] on span "×" at bounding box center [962, 72] width 15 height 31
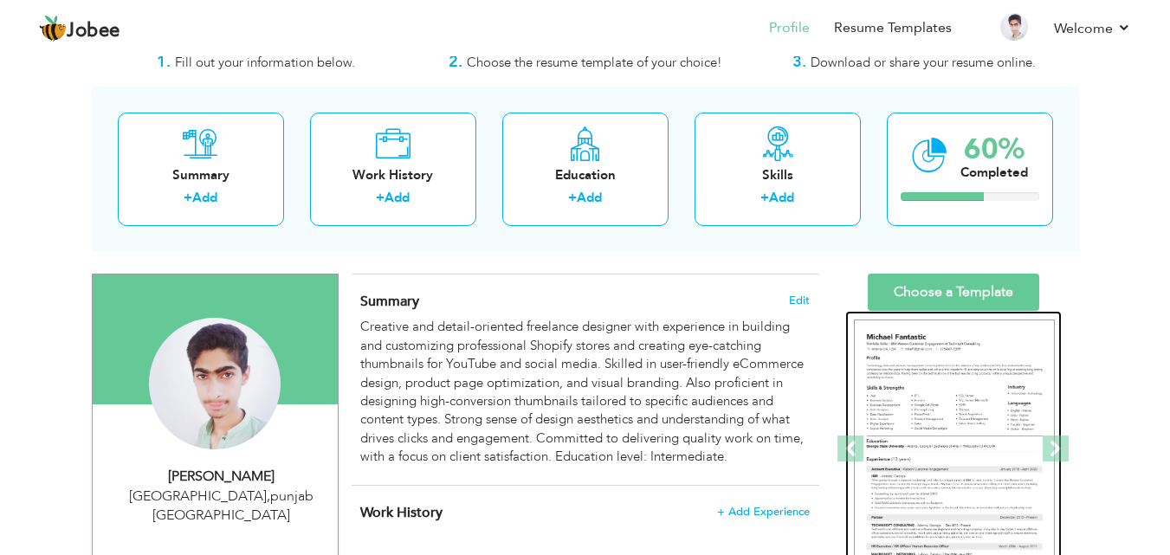
click at [959, 320] on img at bounding box center [954, 450] width 201 height 260
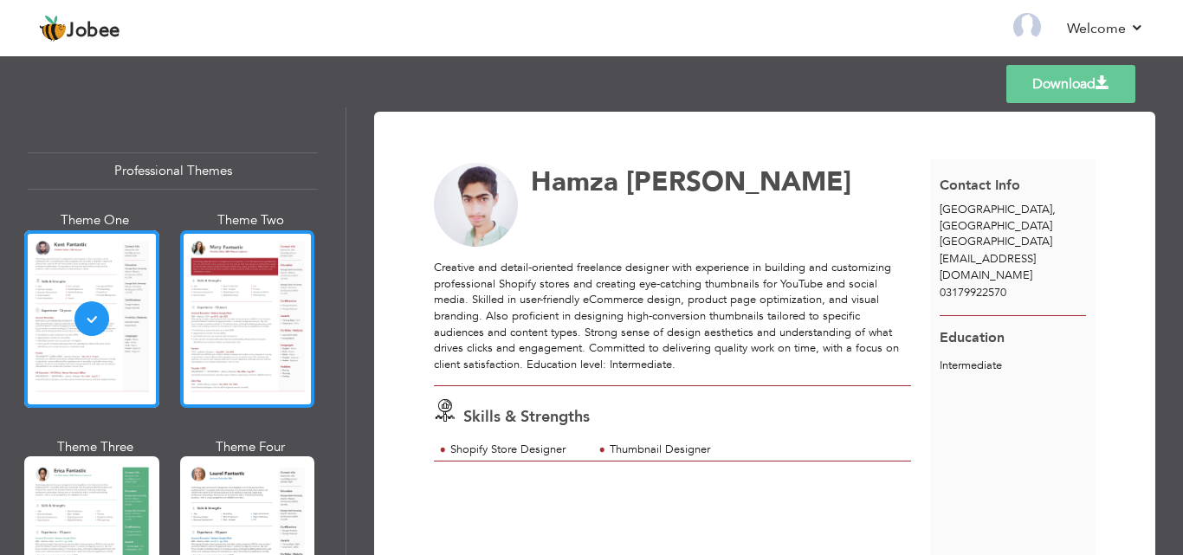
click at [243, 267] on div at bounding box center [247, 319] width 135 height 178
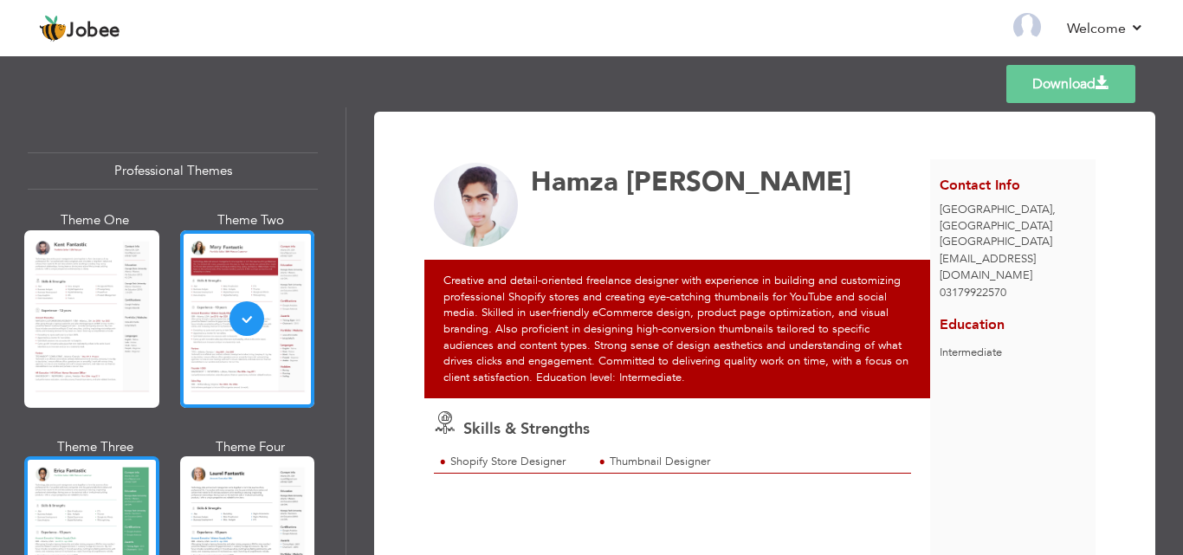
click at [113, 489] on div at bounding box center [91, 545] width 135 height 178
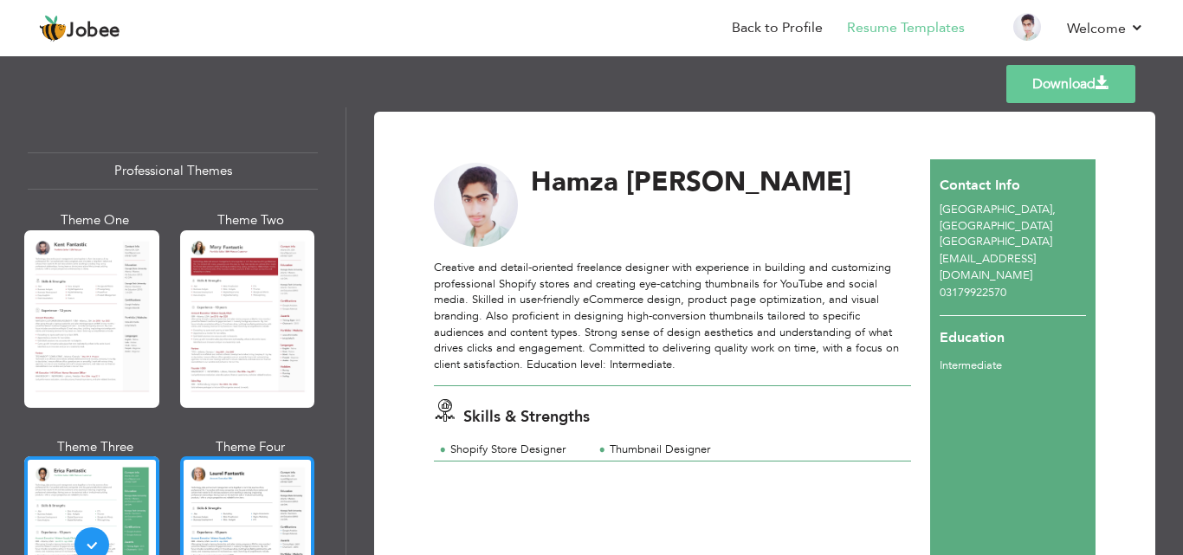
click at [249, 507] on div at bounding box center [247, 545] width 135 height 178
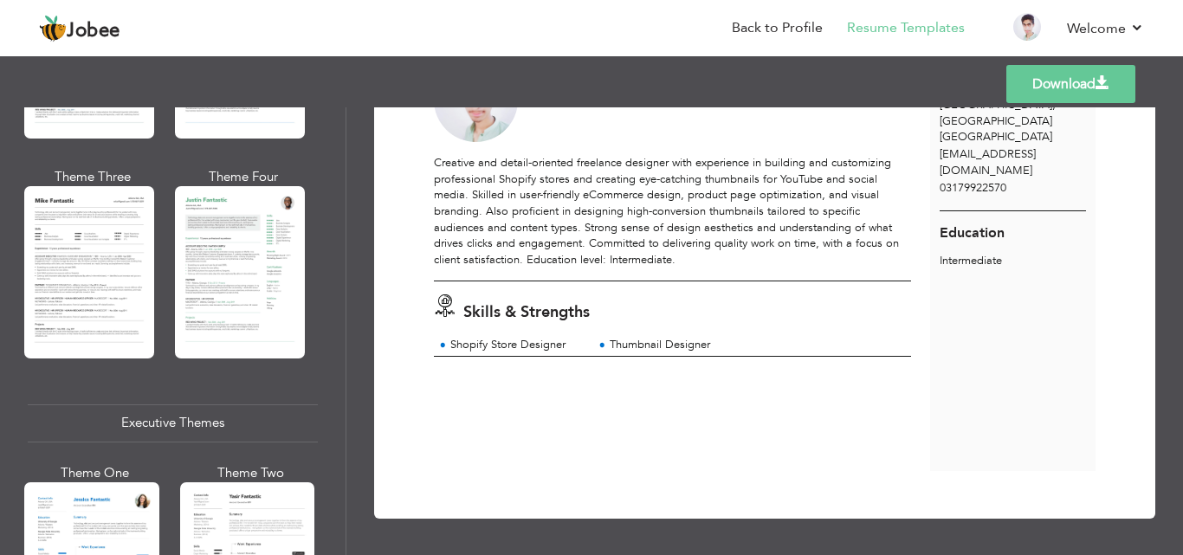
scroll to position [1053, 0]
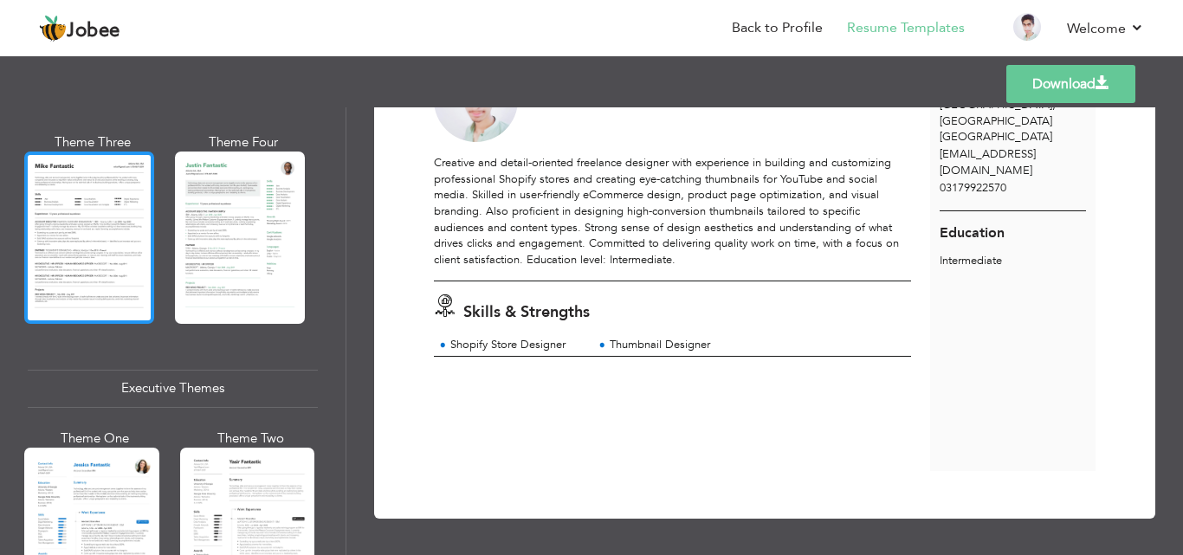
click at [35, 273] on div at bounding box center [89, 238] width 130 height 172
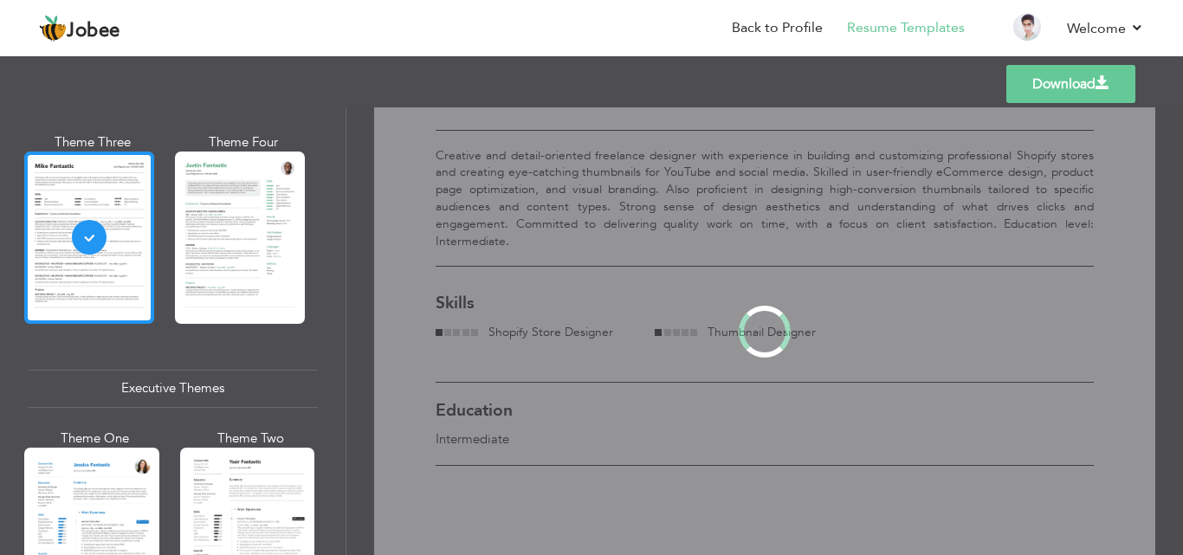
scroll to position [0, 0]
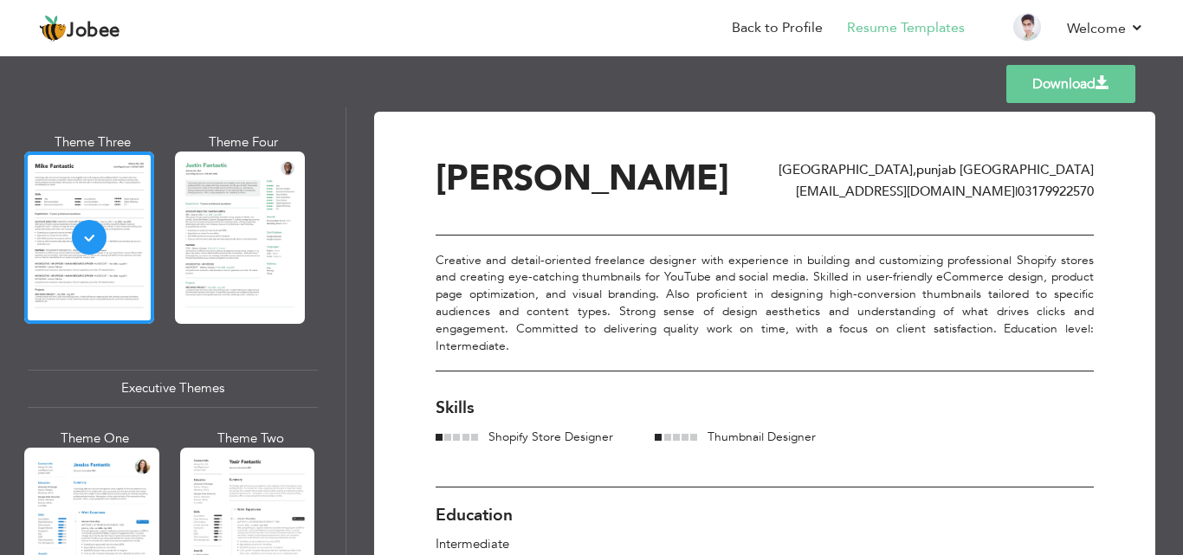
click at [619, 391] on div "Download [PERSON_NAME] [GEOGRAPHIC_DATA] , [GEOGRAPHIC_DATA] [GEOGRAPHIC_DATA] …" at bounding box center [765, 391] width 658 height 461
drag, startPoint x: 1175, startPoint y: 200, endPoint x: 1176, endPoint y: 230, distance: 29.5
click at [1176, 230] on div "Download [PERSON_NAME] [GEOGRAPHIC_DATA] , [GEOGRAPHIC_DATA] [GEOGRAPHIC_DATA] …" at bounding box center [764, 331] width 837 height 448
click at [1088, 88] on link "Download" at bounding box center [1071, 84] width 129 height 38
click at [107, 513] on div at bounding box center [91, 537] width 135 height 178
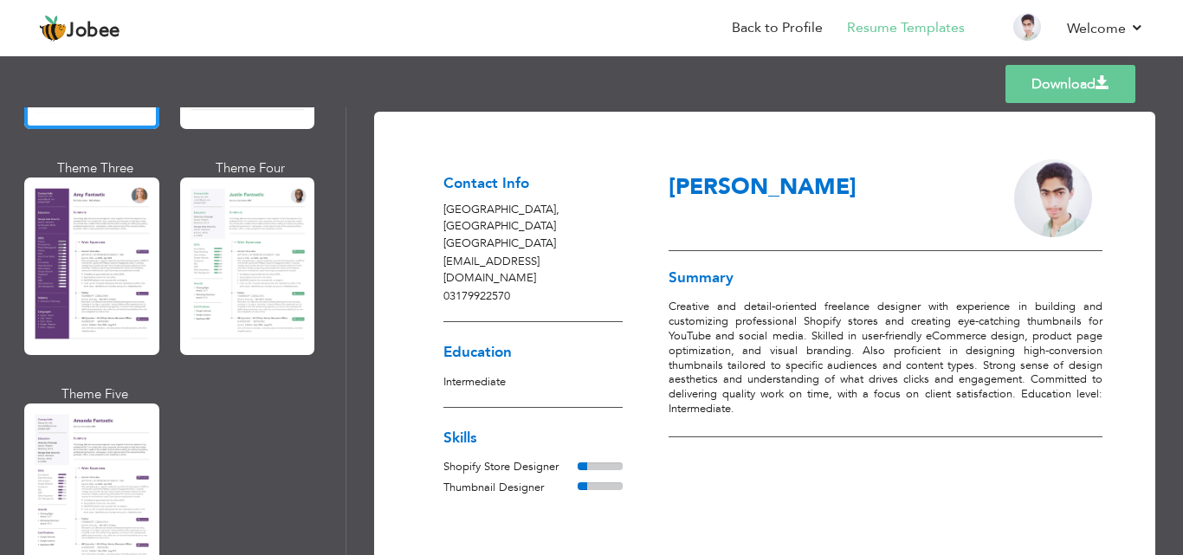
scroll to position [1537, 0]
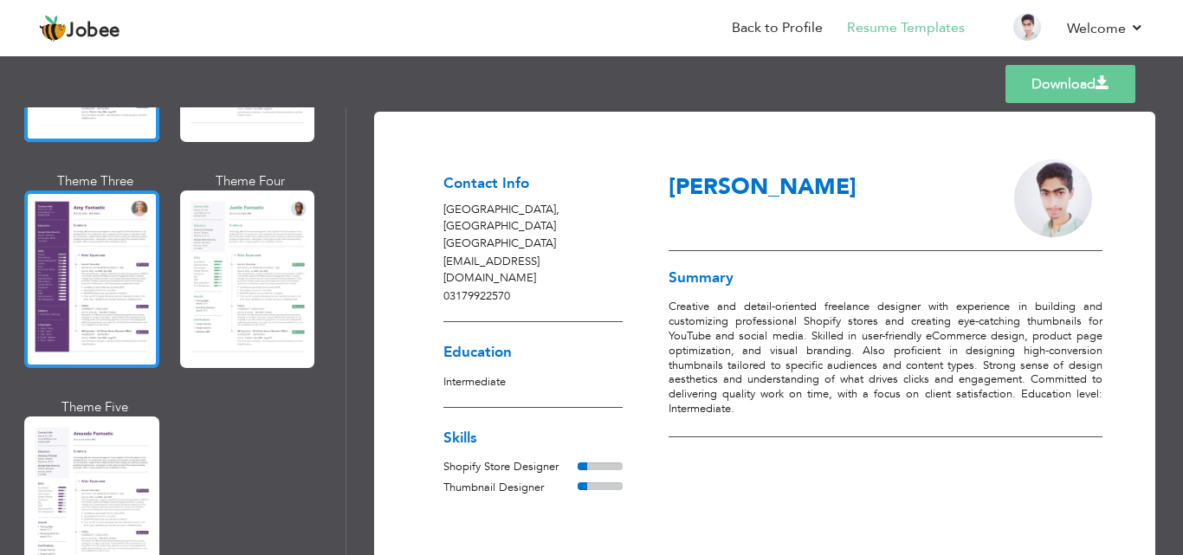
click at [74, 299] on div at bounding box center [91, 280] width 135 height 178
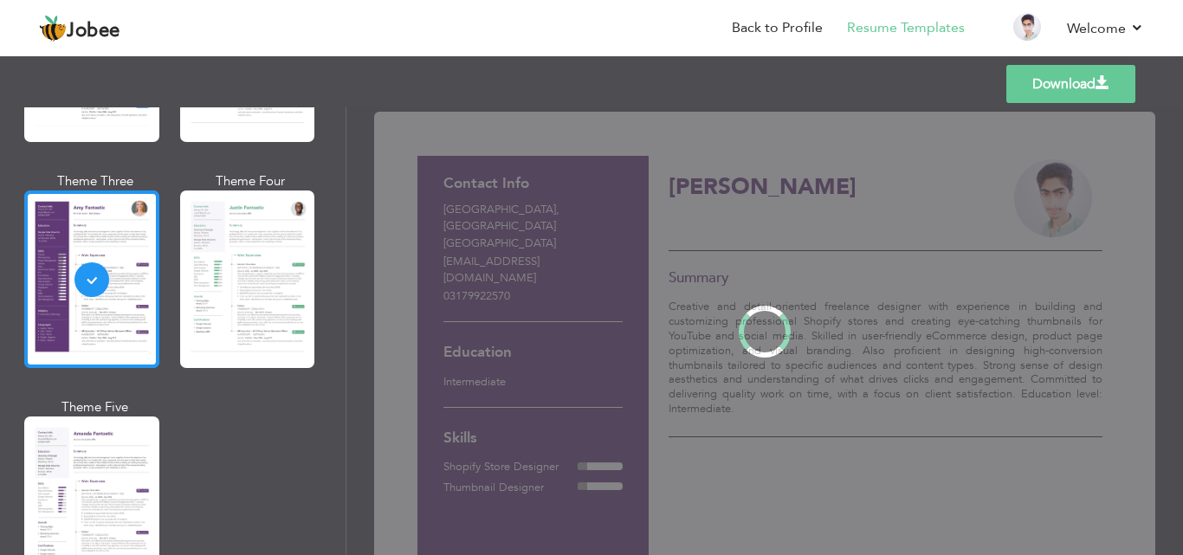
scroll to position [1538, 0]
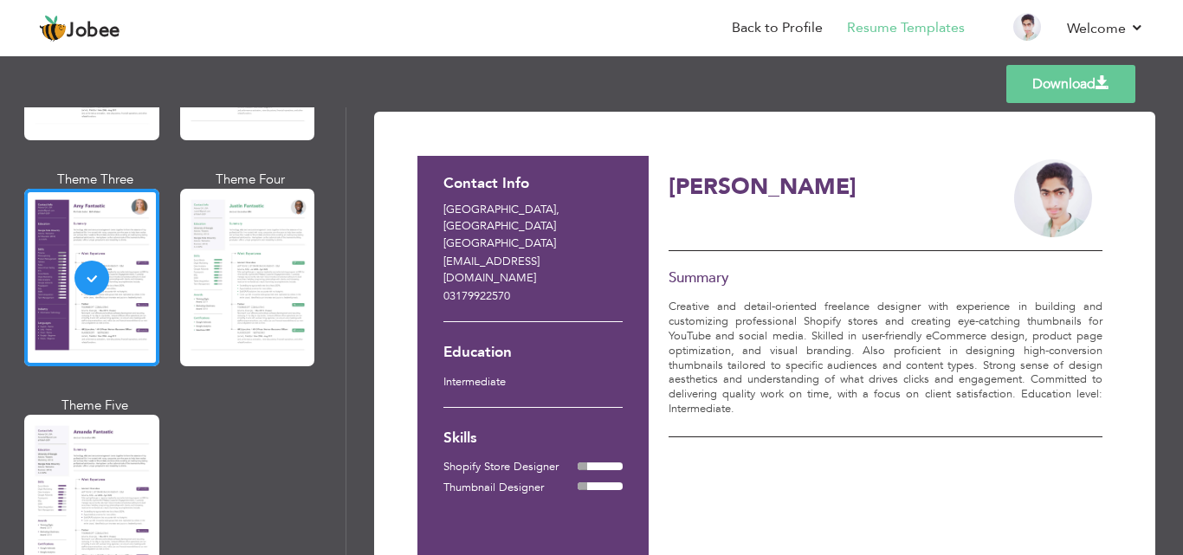
click at [1020, 82] on link "Download" at bounding box center [1071, 84] width 129 height 38
